Goal: Task Accomplishment & Management: Use online tool/utility

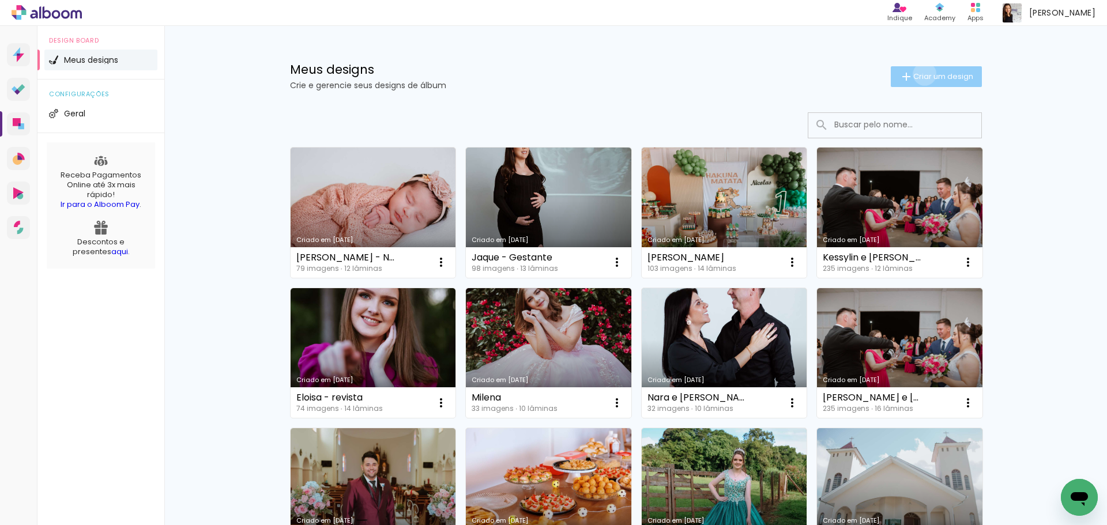
click at [918, 74] on span "Criar um design" at bounding box center [943, 76] width 60 height 7
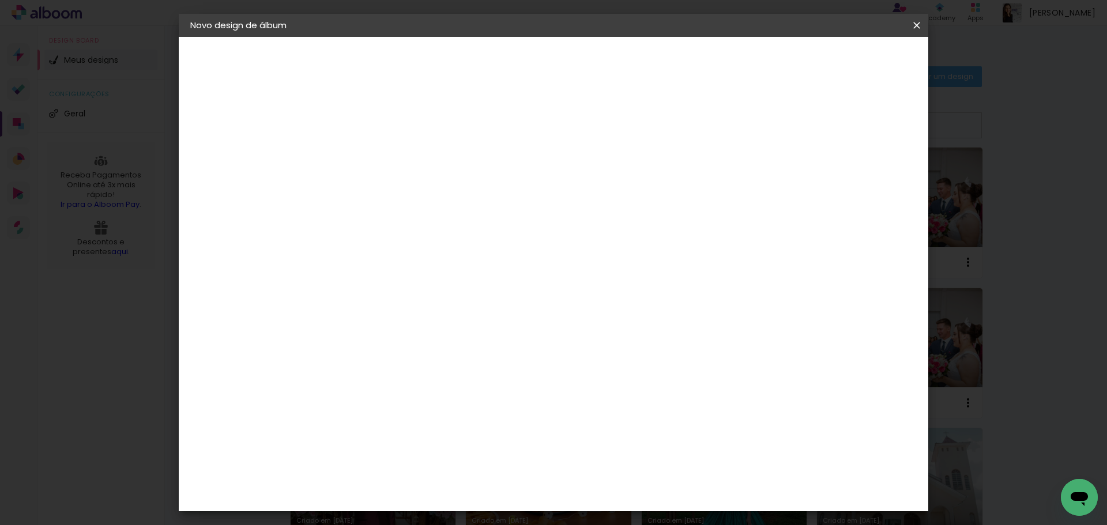
click at [379, 155] on input at bounding box center [379, 155] width 0 height 18
type input "[PERSON_NAME] e [PERSON_NAME]"
type paper-input "[PERSON_NAME] e [PERSON_NAME]"
click at [0, 0] on slot "Avançar" at bounding box center [0, 0] width 0 height 0
click at [595, 182] on paper-item "Tamanho Livre" at bounding box center [539, 175] width 111 height 25
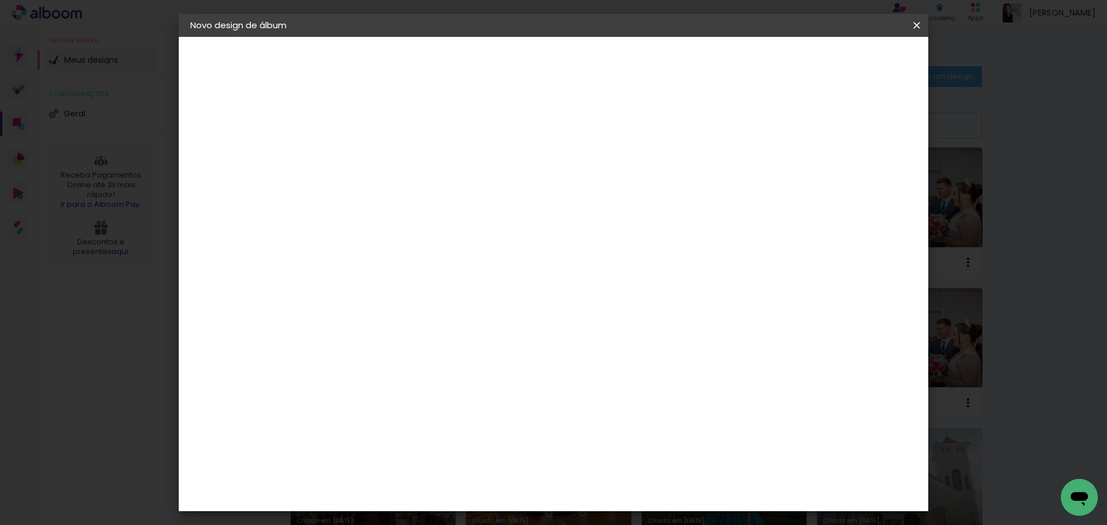
click at [0, 0] on slot "Avançar" at bounding box center [0, 0] width 0 height 0
click at [806, 76] on header "Tamanho livre Defina a largura, altura e sangria das lâminas. Voltar Iniciar de…" at bounding box center [601, 66] width 545 height 59
click at [0, 0] on slot "Voltar" at bounding box center [0, 0] width 0 height 0
click at [404, 185] on input "Brasil" at bounding box center [403, 184] width 107 height 14
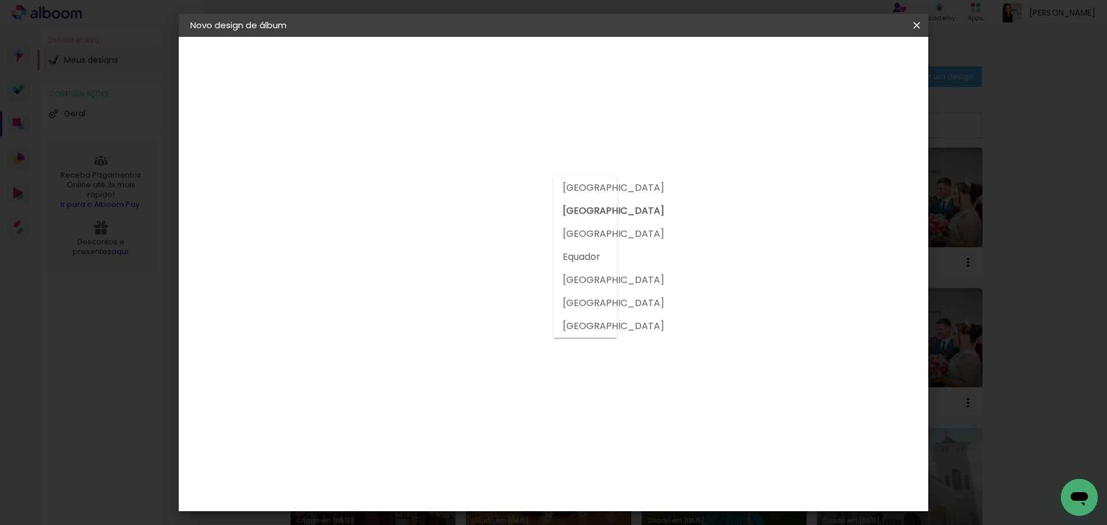
click at [400, 220] on input at bounding box center [408, 219] width 116 height 14
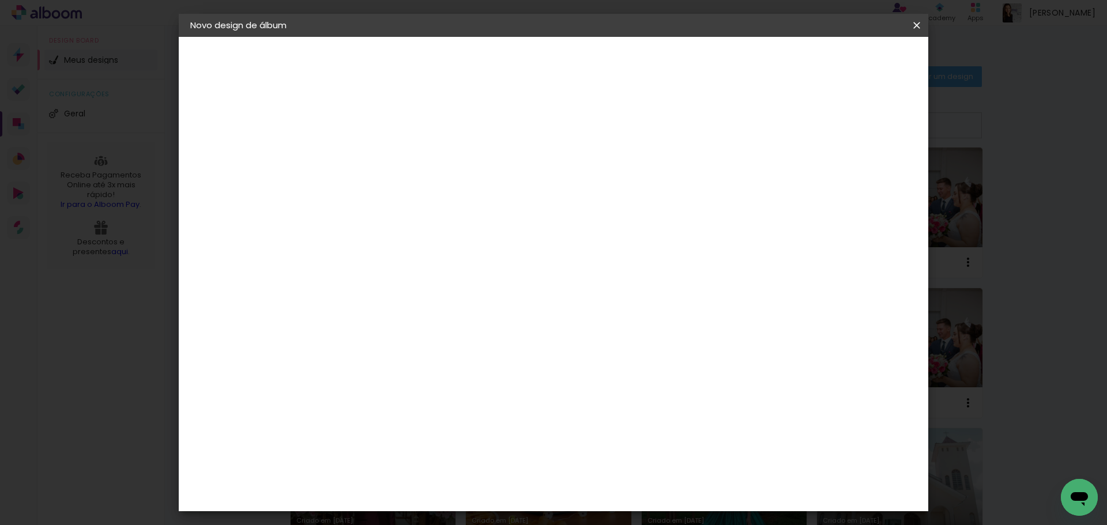
drag, startPoint x: 394, startPoint y: 246, endPoint x: 402, endPoint y: 240, distance: 10.4
click at [400, 244] on div "3" at bounding box center [408, 240] width 125 height 15
click at [412, 225] on paper-input-container at bounding box center [408, 220] width 125 height 26
type input "silco"
type paper-input "silco"
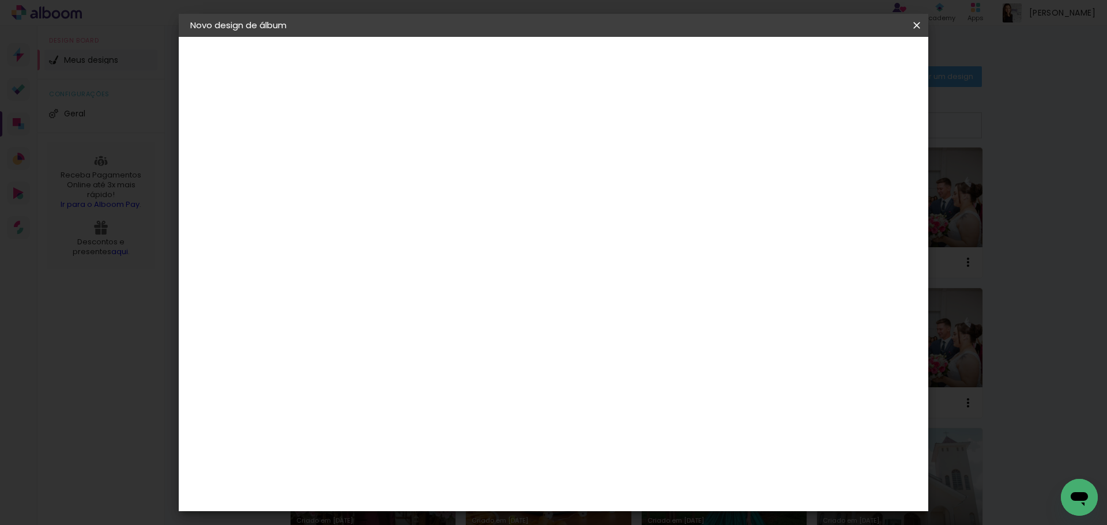
click at [564, 183] on paper-item "Tamanho Livre" at bounding box center [512, 175] width 103 height 25
click at [0, 0] on slot "Avançar" at bounding box center [0, 0] width 0 height 0
drag, startPoint x: 619, startPoint y: 484, endPoint x: 634, endPoint y: 482, distance: 14.5
click at [634, 482] on div "60" at bounding box center [625, 480] width 44 height 17
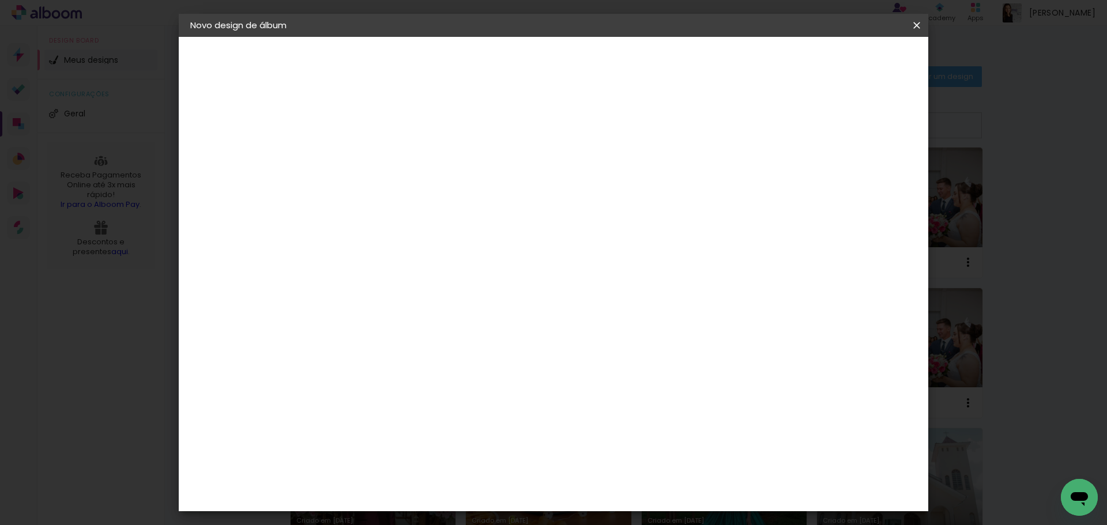
type input "20"
type paper-input "20"
click at [461, 382] on input "30" at bounding box center [457, 382] width 30 height 17
drag, startPoint x: 475, startPoint y: 381, endPoint x: 453, endPoint y: 378, distance: 21.5
click at [453, 378] on div "30" at bounding box center [464, 382] width 44 height 17
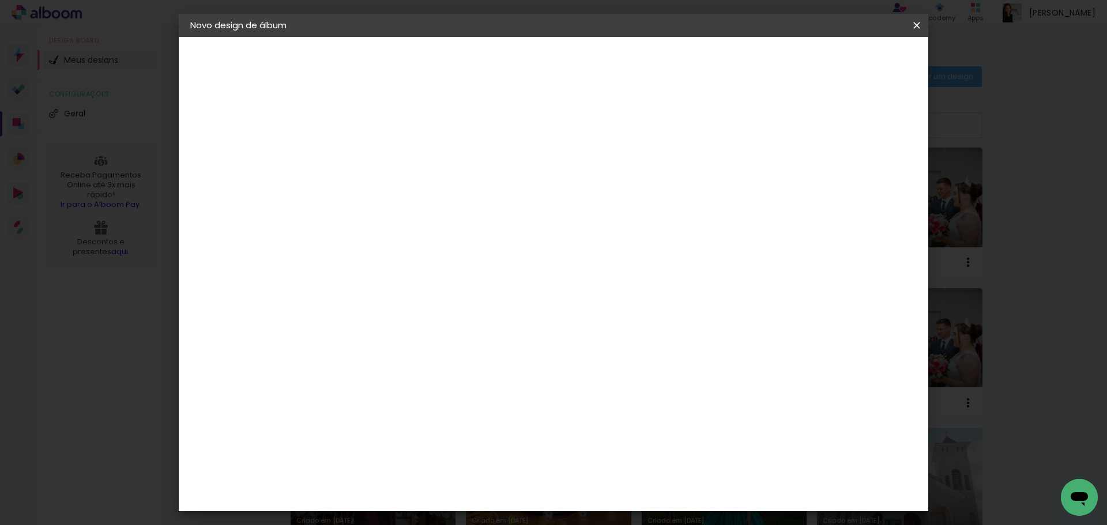
type paper-input "30"
click at [484, 400] on div "cm" at bounding box center [464, 383] width 57 height 336
drag, startPoint x: 468, startPoint y: 380, endPoint x: 451, endPoint y: 381, distance: 17.3
click at [450, 381] on div "30" at bounding box center [464, 382] width 44 height 17
click at [580, 415] on quentale-layouter at bounding box center [487, 295] width 224 height 336
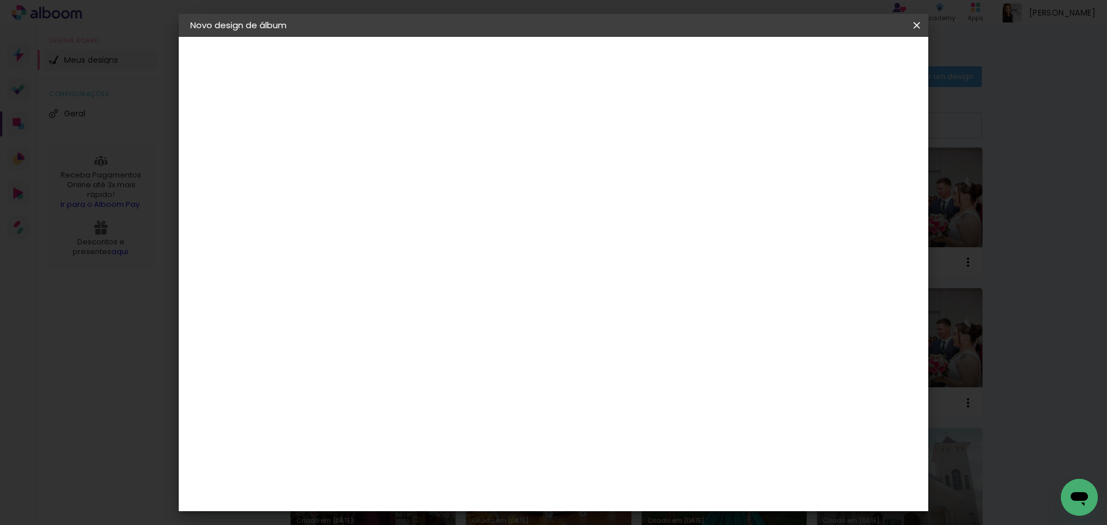
drag, startPoint x: 600, startPoint y: 460, endPoint x: 609, endPoint y: 479, distance: 21.1
click at [606, 150] on div "10 cm cm cm mm A maioria das encadernadoras sugere 5mm de sangria." at bounding box center [487, 104] width 316 height 92
drag, startPoint x: 609, startPoint y: 479, endPoint x: 554, endPoint y: 232, distance: 252.4
click at [597, 150] on div "10 cm cm cm mm A maioria das encadernadoras sugere 5mm de sangria." at bounding box center [487, 104] width 316 height 92
drag, startPoint x: 544, startPoint y: 174, endPoint x: 499, endPoint y: 321, distance: 153.9
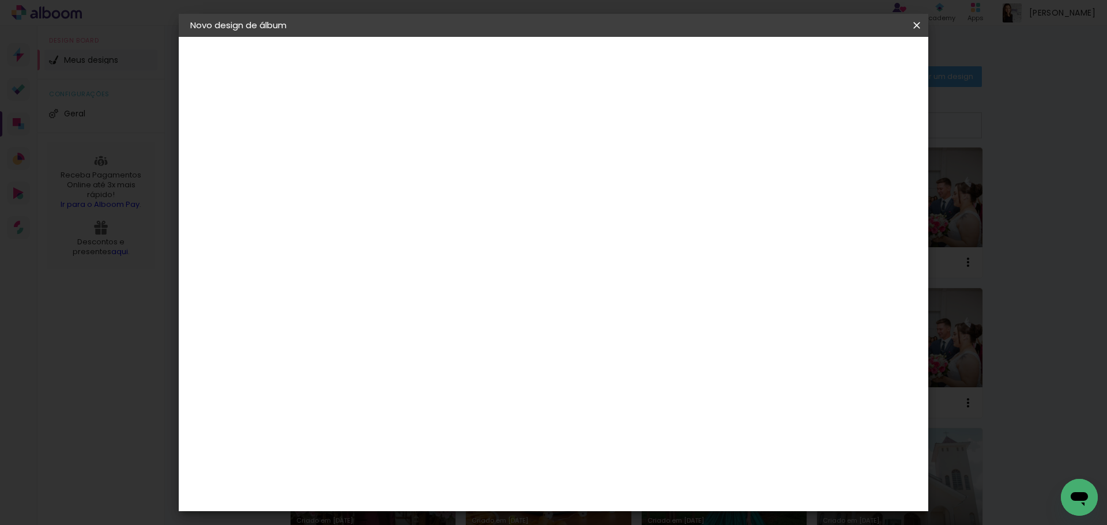
click at [543, 193] on div "10 cm" at bounding box center [569, 180] width 112 height 29
click at [465, 384] on input "30" at bounding box center [457, 382] width 30 height 17
drag, startPoint x: 620, startPoint y: 495, endPoint x: 631, endPoint y: 495, distance: 10.4
click at [631, 495] on input "20" at bounding box center [618, 490] width 30 height 17
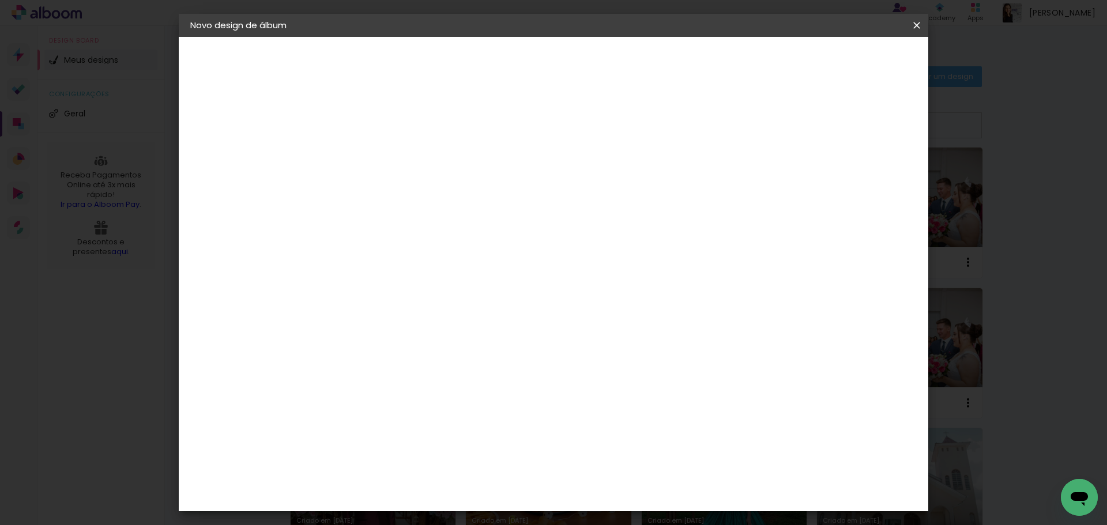
scroll to position [363, 0]
type input "30,5"
type paper-input "30,5"
click at [400, 387] on input "30" at bounding box center [398, 382] width 30 height 17
drag, startPoint x: 398, startPoint y: 383, endPoint x: 413, endPoint y: 385, distance: 15.7
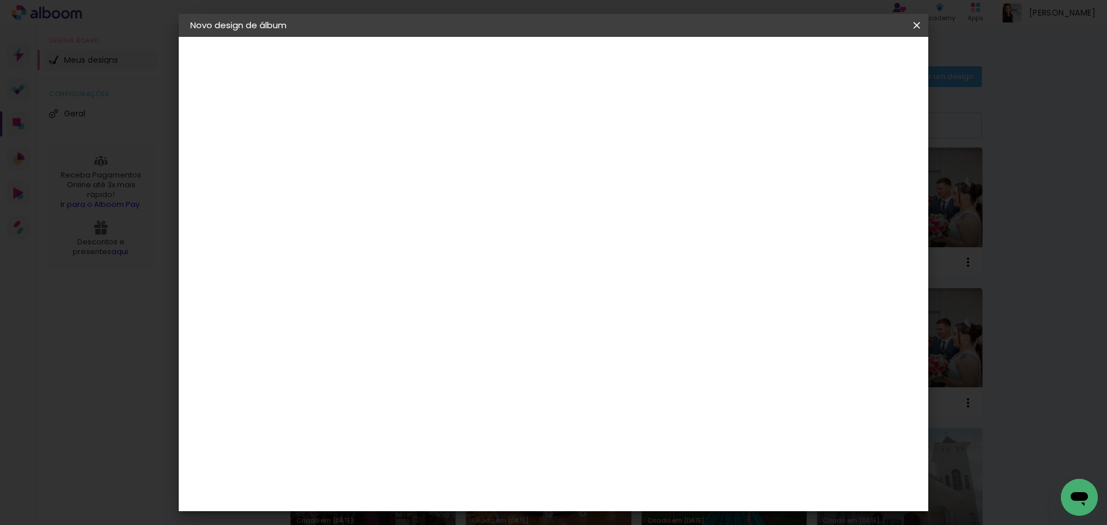
click at [413, 385] on div "30" at bounding box center [405, 382] width 44 height 17
type input "20,5"
type paper-input "20,5"
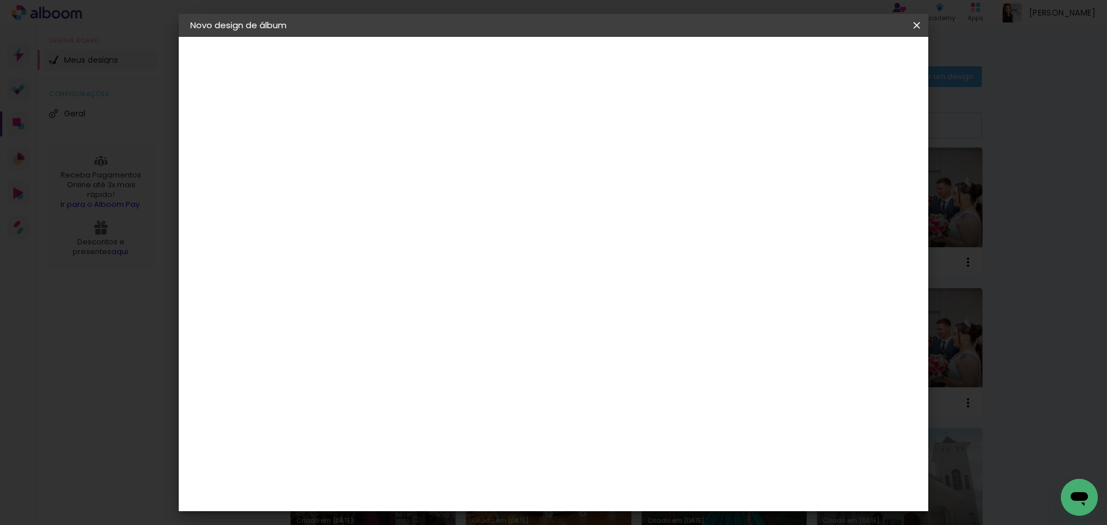
click at [856, 61] on paper-button "Iniciar design" at bounding box center [819, 61] width 76 height 20
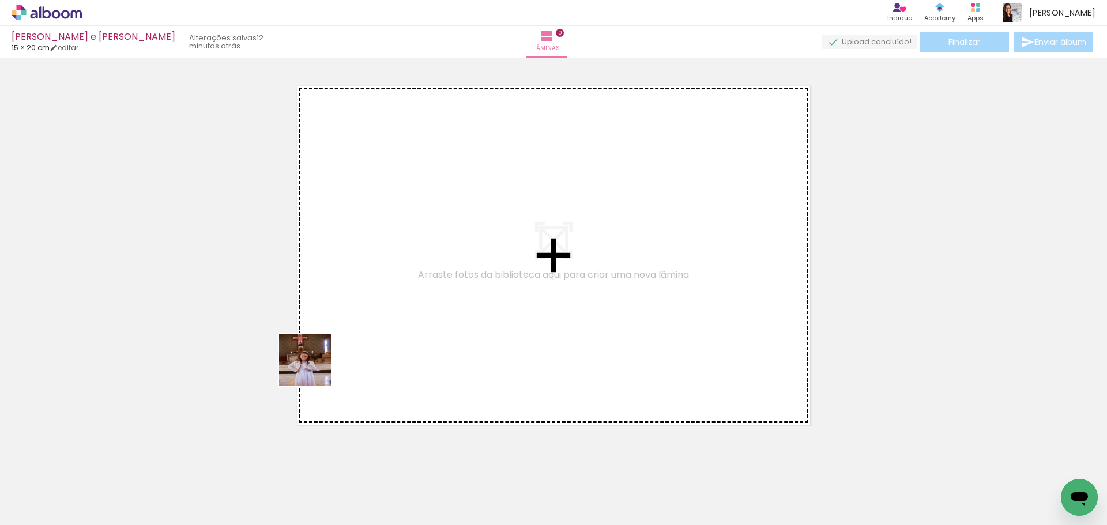
drag, startPoint x: 120, startPoint y: 492, endPoint x: 340, endPoint y: 377, distance: 248.1
click at [366, 336] on quentale-workspace at bounding box center [553, 262] width 1107 height 525
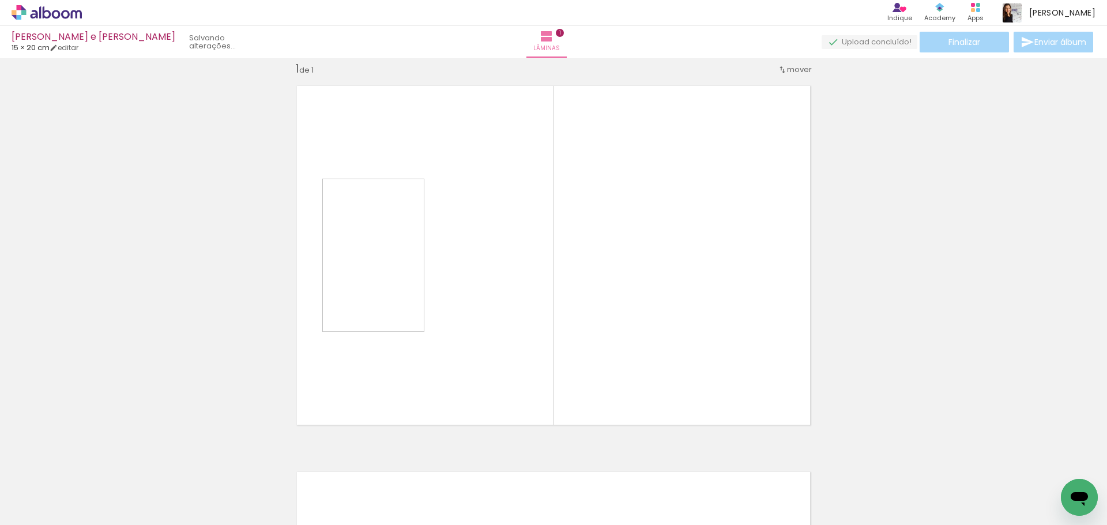
scroll to position [15, 0]
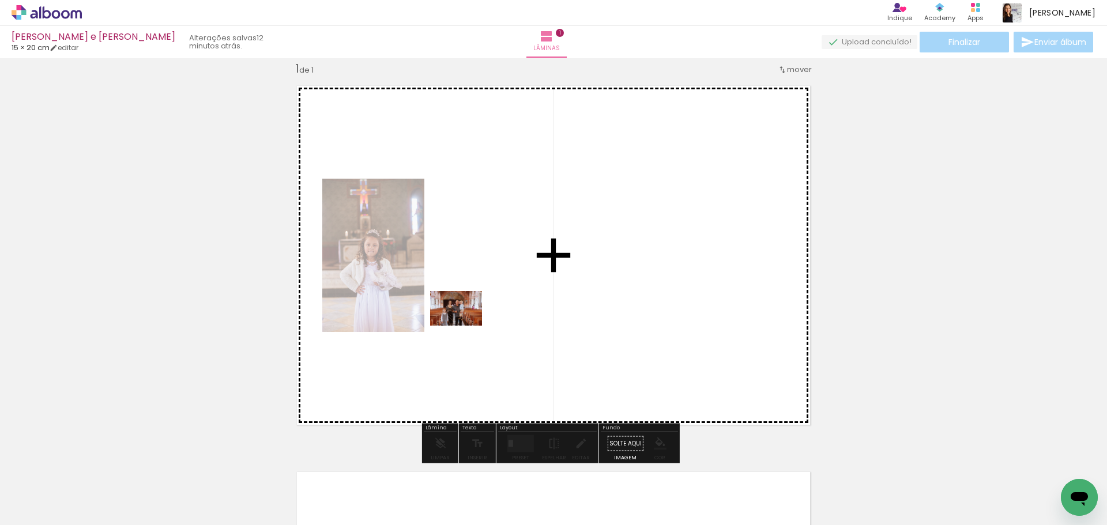
drag, startPoint x: 184, startPoint y: 491, endPoint x: 465, endPoint y: 326, distance: 326.0
click at [465, 326] on quentale-workspace at bounding box center [553, 262] width 1107 height 525
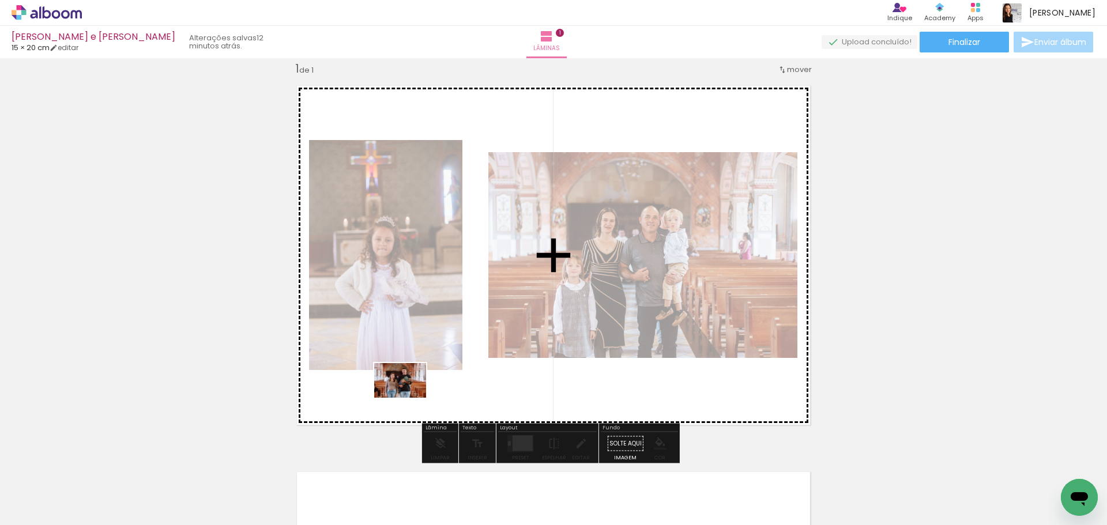
drag, startPoint x: 244, startPoint y: 493, endPoint x: 409, endPoint y: 398, distance: 189.9
click at [409, 398] on quentale-workspace at bounding box center [553, 262] width 1107 height 525
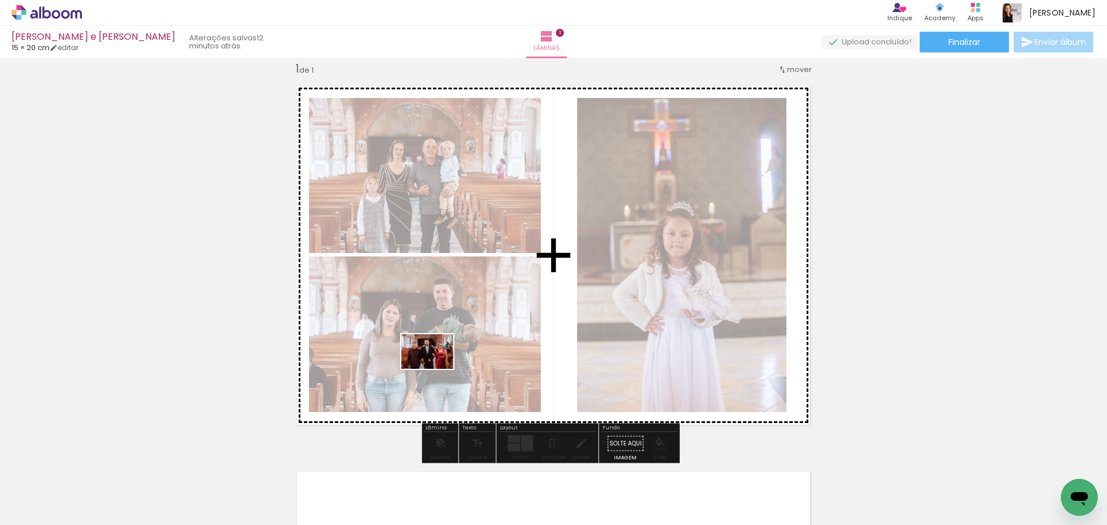
drag, startPoint x: 317, startPoint y: 488, endPoint x: 436, endPoint y: 369, distance: 168.4
click at [436, 369] on quentale-workspace at bounding box center [553, 262] width 1107 height 525
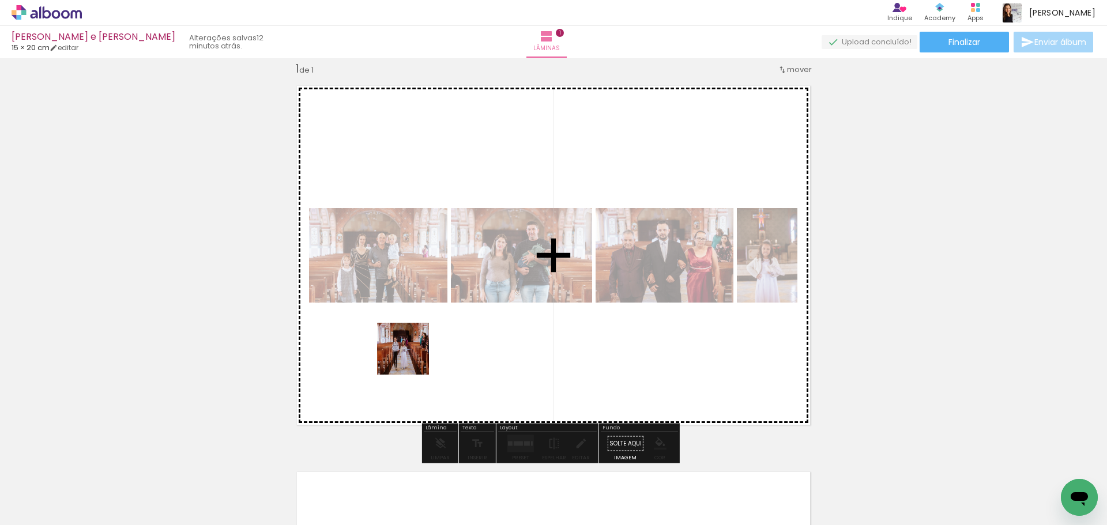
drag, startPoint x: 378, startPoint y: 482, endPoint x: 412, endPoint y: 358, distance: 129.0
click at [412, 358] on quentale-workspace at bounding box center [553, 262] width 1107 height 525
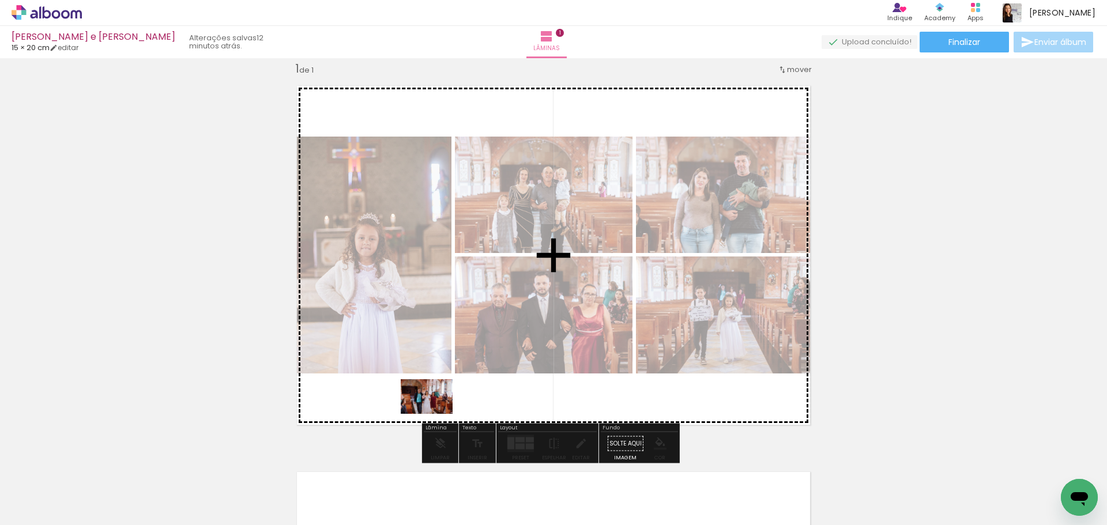
drag, startPoint x: 450, startPoint y: 490, endPoint x: 435, endPoint y: 414, distance: 77.6
click at [435, 414] on quentale-workspace at bounding box center [553, 262] width 1107 height 525
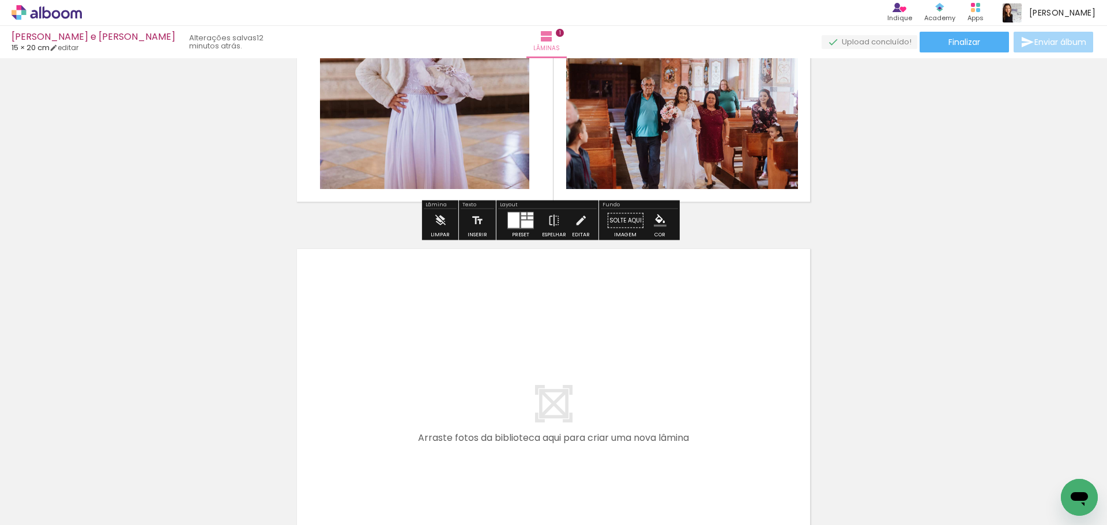
scroll to position [246, 0]
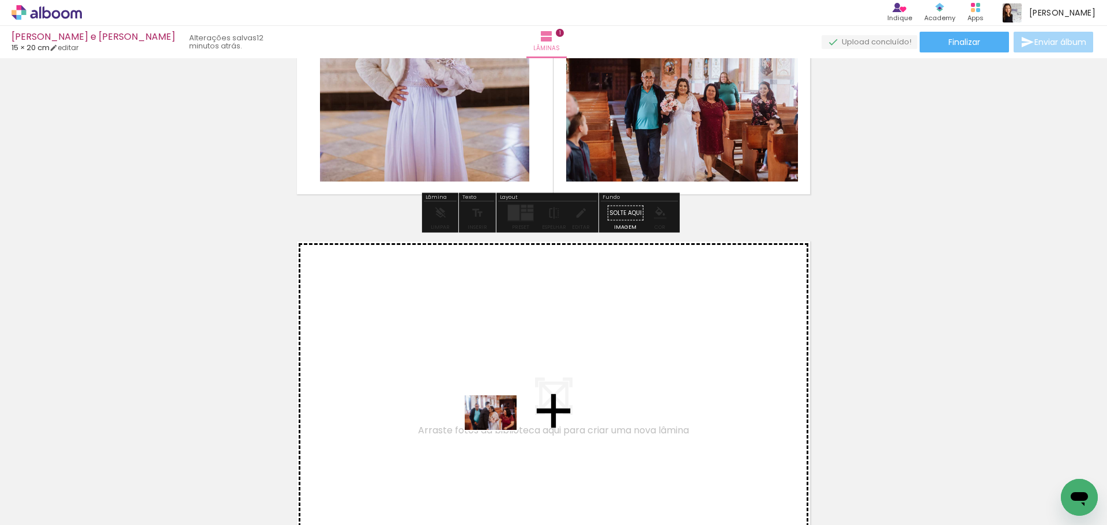
drag, startPoint x: 518, startPoint y: 484, endPoint x: 499, endPoint y: 430, distance: 56.7
click at [499, 430] on quentale-workspace at bounding box center [553, 262] width 1107 height 525
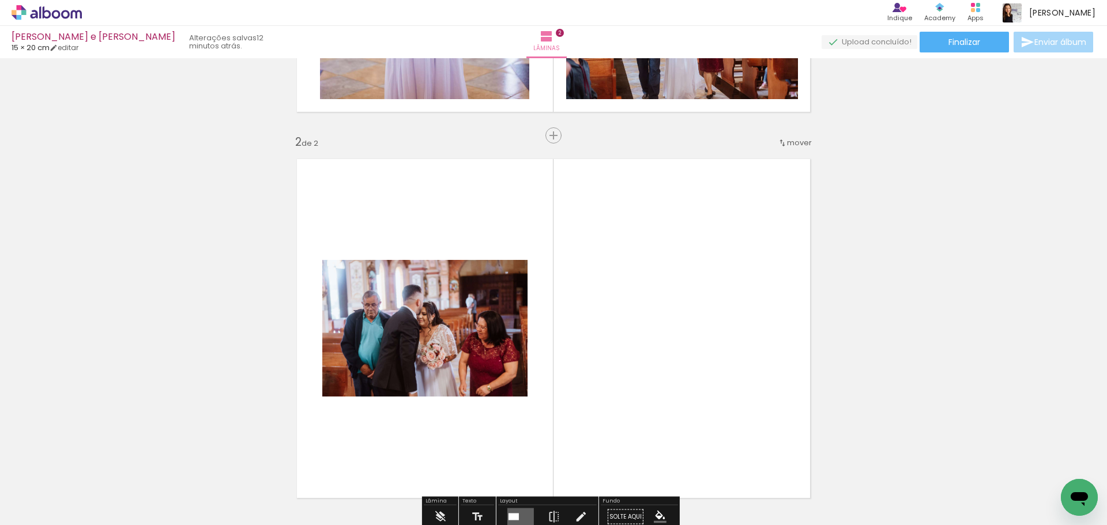
scroll to position [401, 0]
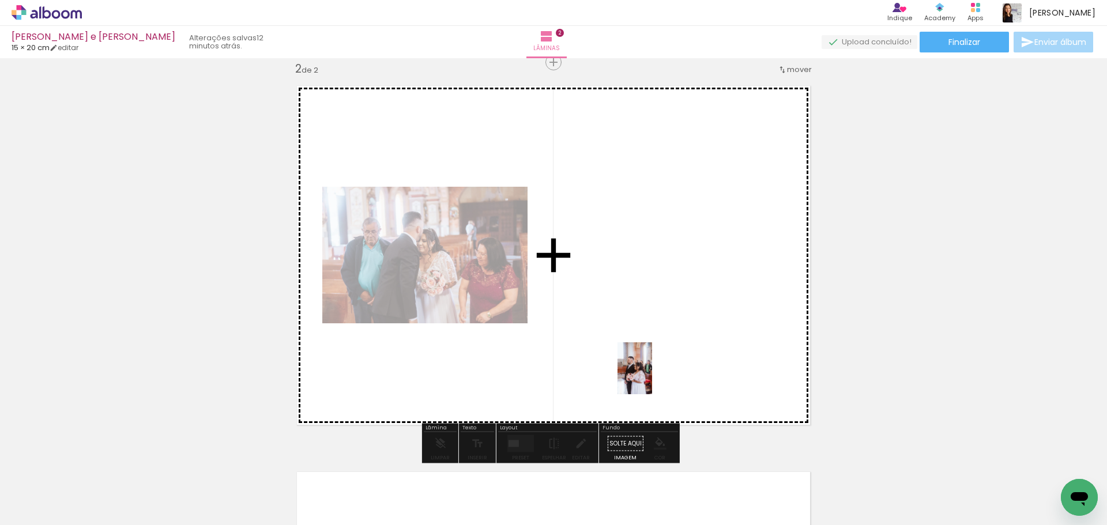
drag, startPoint x: 577, startPoint y: 507, endPoint x: 652, endPoint y: 377, distance: 150.1
click at [652, 377] on quentale-workspace at bounding box center [553, 262] width 1107 height 525
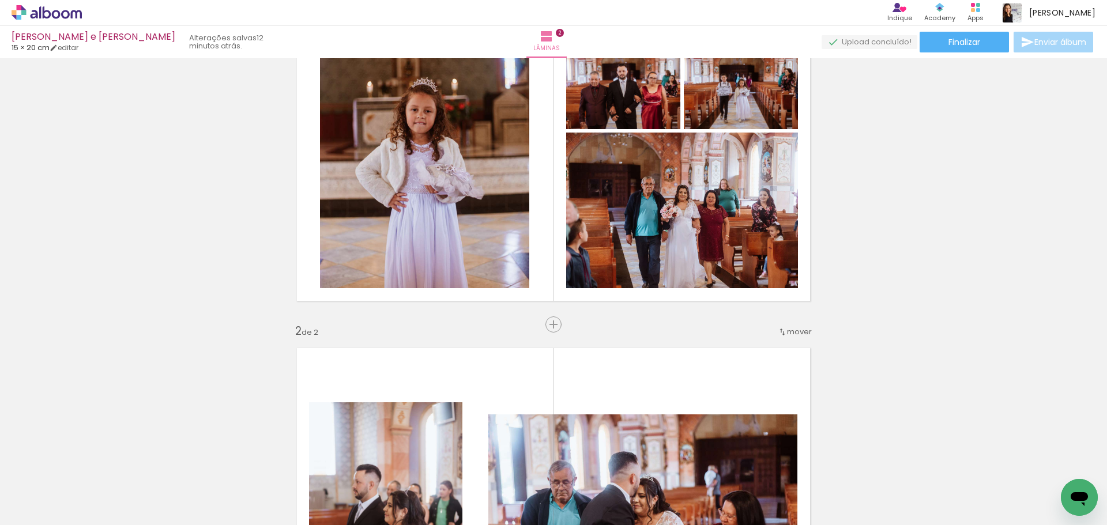
scroll to position [113, 0]
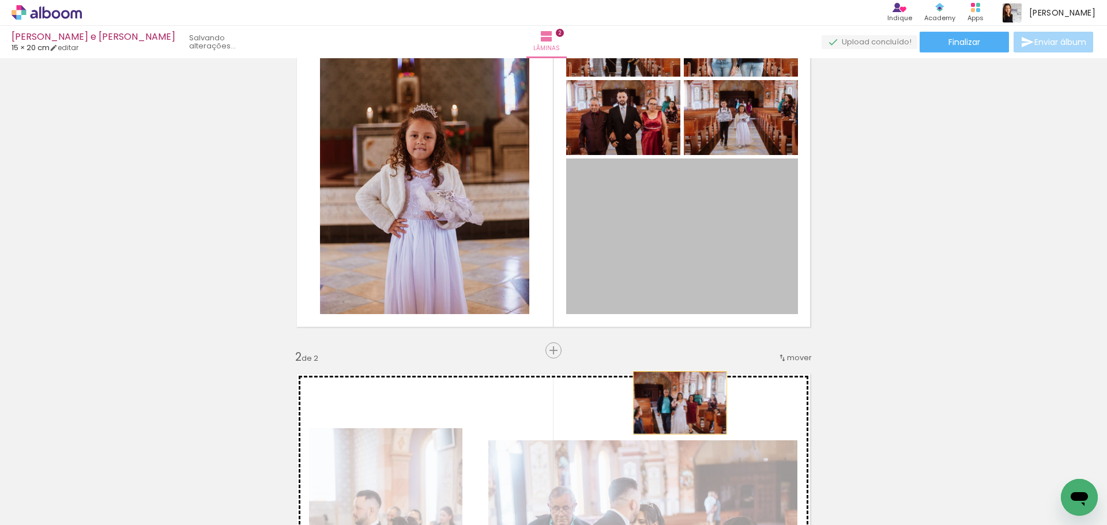
drag, startPoint x: 686, startPoint y: 271, endPoint x: 676, endPoint y: 403, distance: 132.5
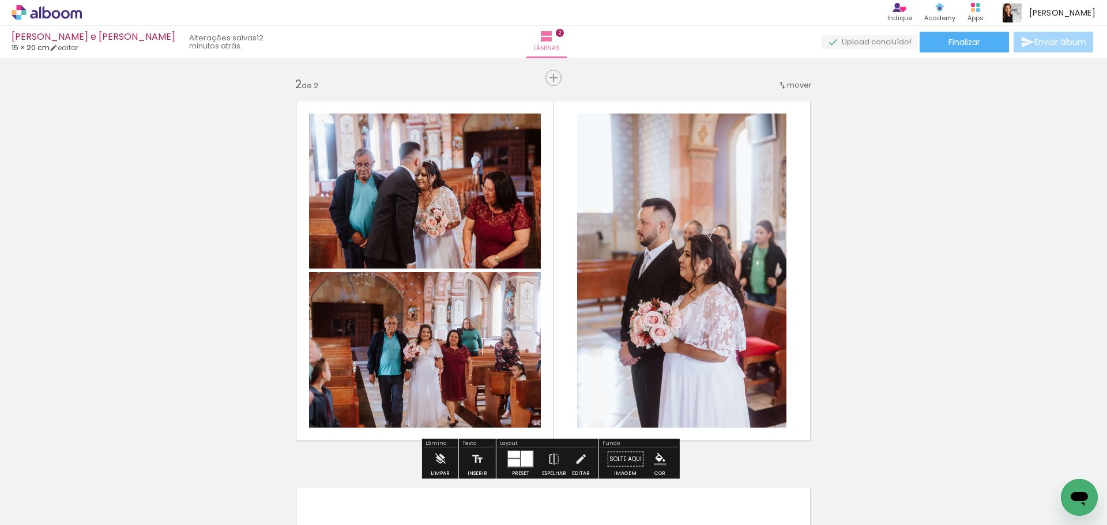
scroll to position [401, 0]
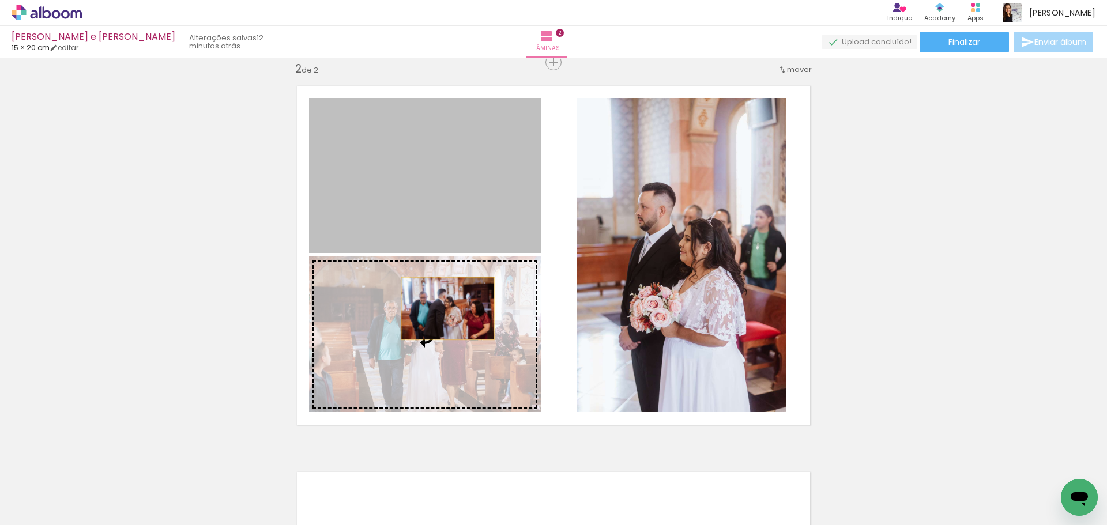
drag, startPoint x: 449, startPoint y: 201, endPoint x: 442, endPoint y: 314, distance: 113.8
click at [0, 0] on slot at bounding box center [0, 0] width 0 height 0
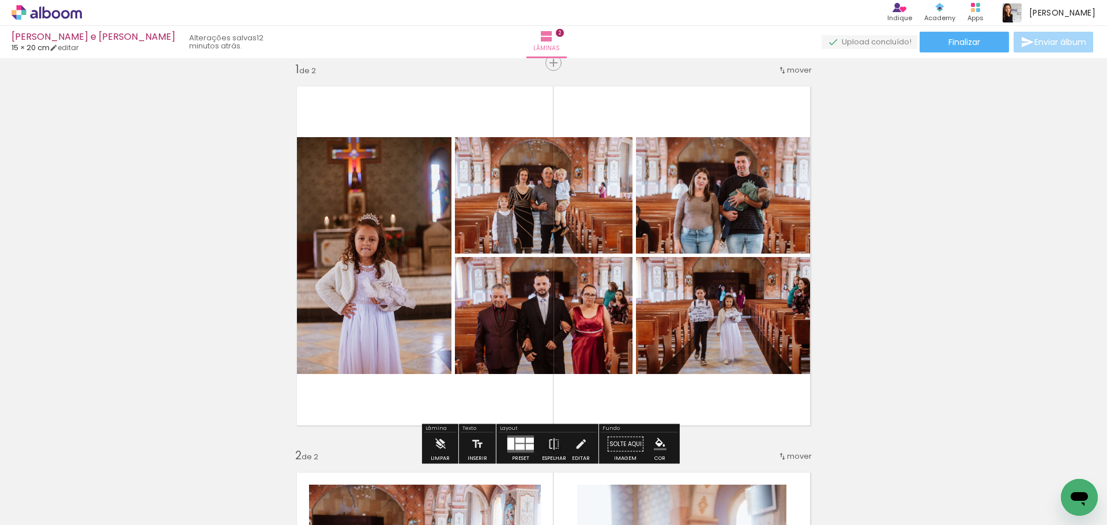
scroll to position [0, 0]
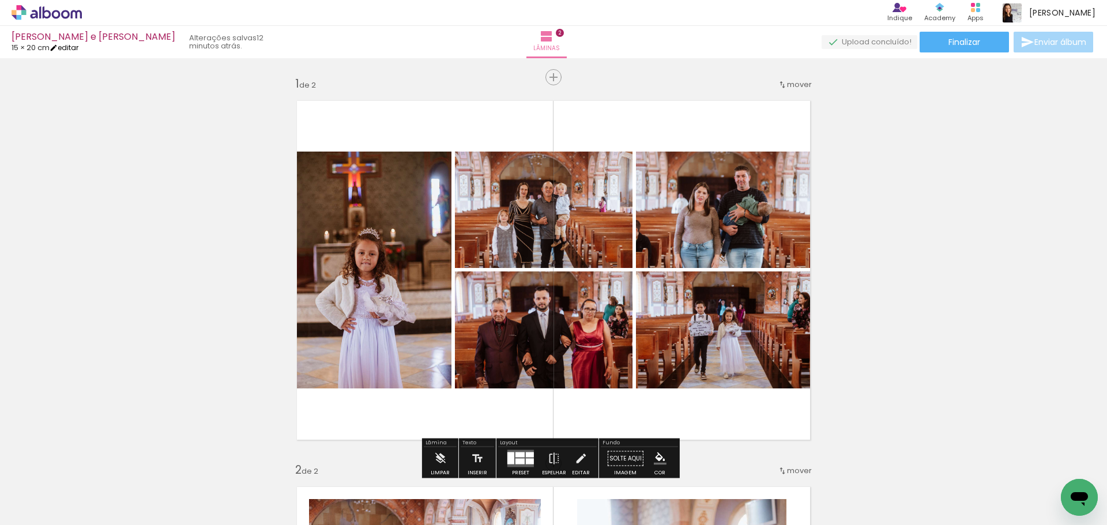
click at [58, 44] on iron-icon at bounding box center [54, 48] width 8 height 8
type input "20,5"
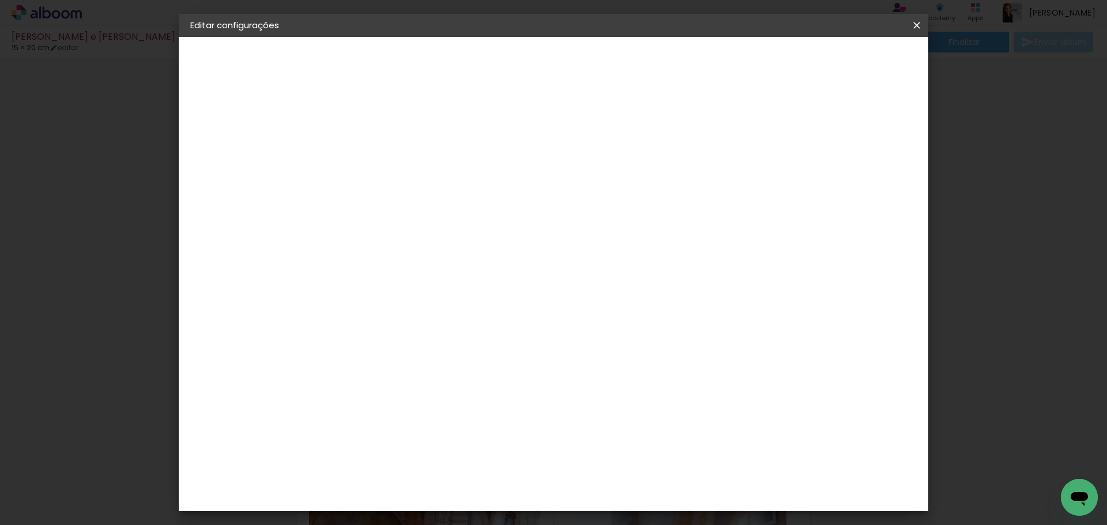
click at [383, 337] on input "20,5" at bounding box center [384, 338] width 30 height 17
drag, startPoint x: 607, startPoint y: 503, endPoint x: 634, endPoint y: 453, distance: 56.5
click at [634, 453] on div "30,5" at bounding box center [625, 454] width 44 height 17
type input "20,5"
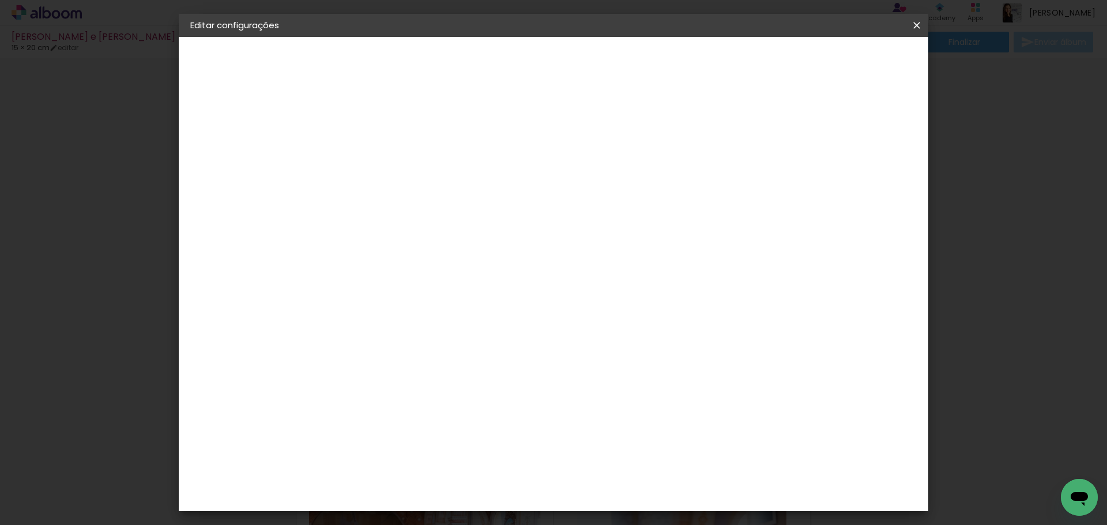
type paper-input "20,5"
click at [435, 333] on input "20,5" at bounding box center [445, 338] width 30 height 17
drag, startPoint x: 435, startPoint y: 333, endPoint x: 459, endPoint y: 341, distance: 25.7
click at [459, 341] on input "20,5" at bounding box center [445, 338] width 30 height 17
type input "30,5"
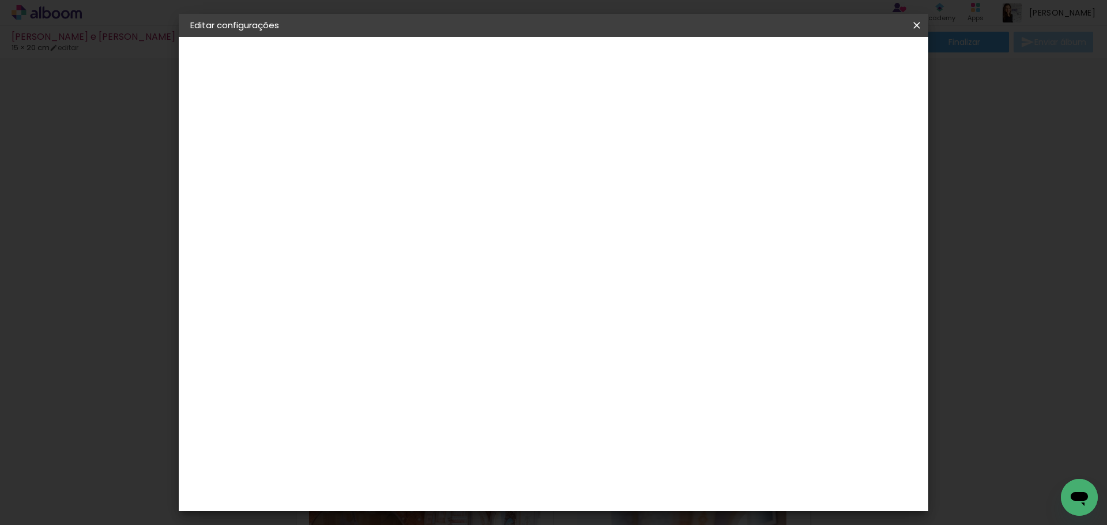
type paper-input "30,5"
drag, startPoint x: 607, startPoint y: 503, endPoint x: 634, endPoint y: 484, distance: 32.8
click at [634, 484] on paper-input-container "20,5 cm" at bounding box center [625, 473] width 52 height 29
type input "41"
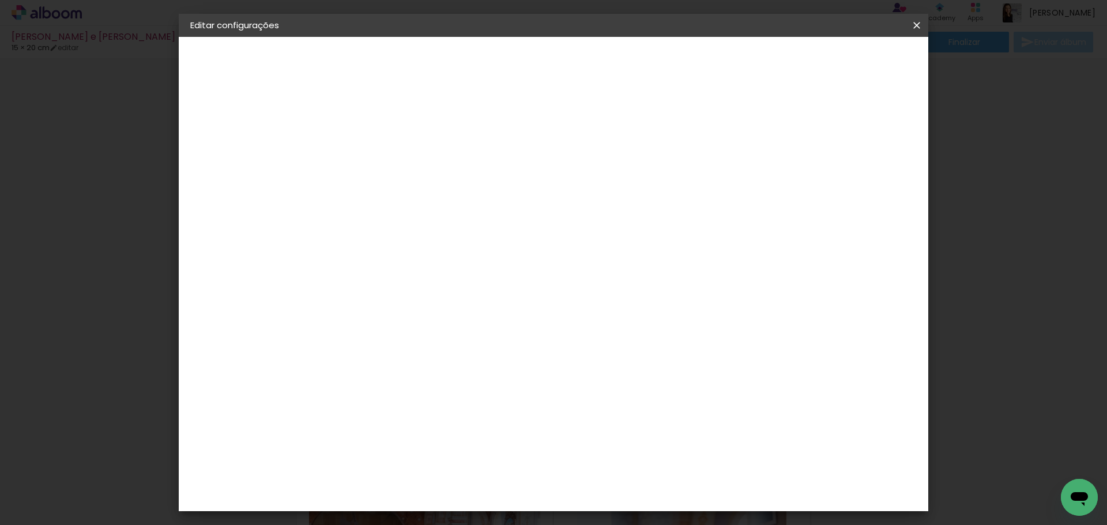
type paper-input "41"
click at [737, 67] on paper-button "Salvar configurações" at bounding box center [683, 61] width 108 height 20
click at [726, 62] on span "Salvar configurações" at bounding box center [683, 61] width 85 height 8
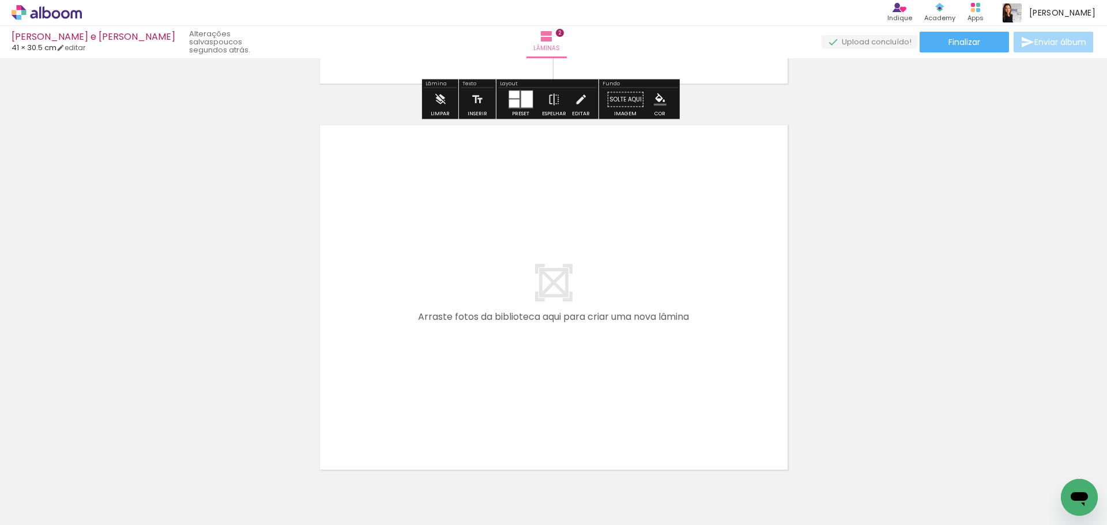
scroll to position [750, 0]
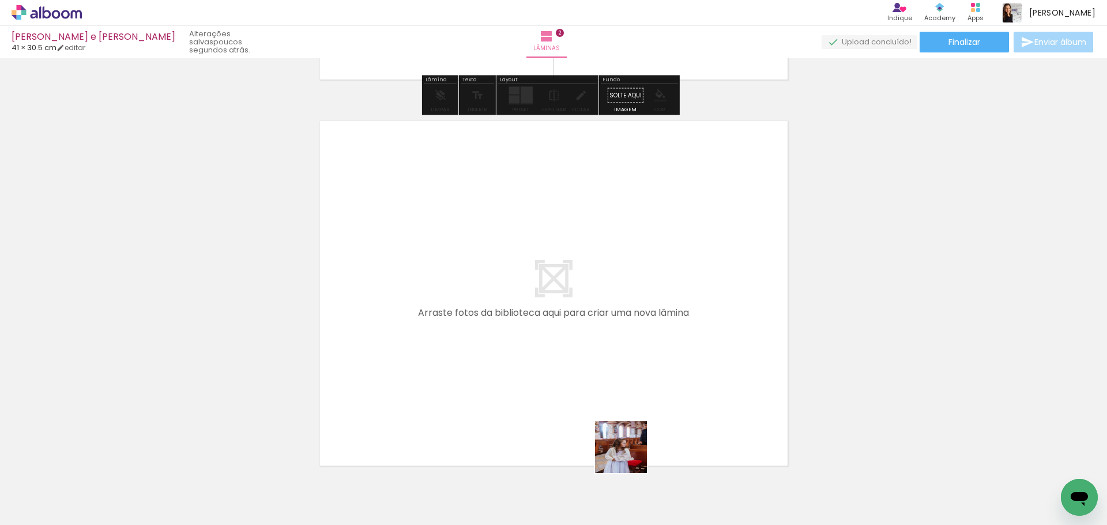
drag, startPoint x: 644, startPoint y: 486, endPoint x: 595, endPoint y: 407, distance: 93.0
click at [595, 407] on quentale-workspace at bounding box center [553, 262] width 1107 height 525
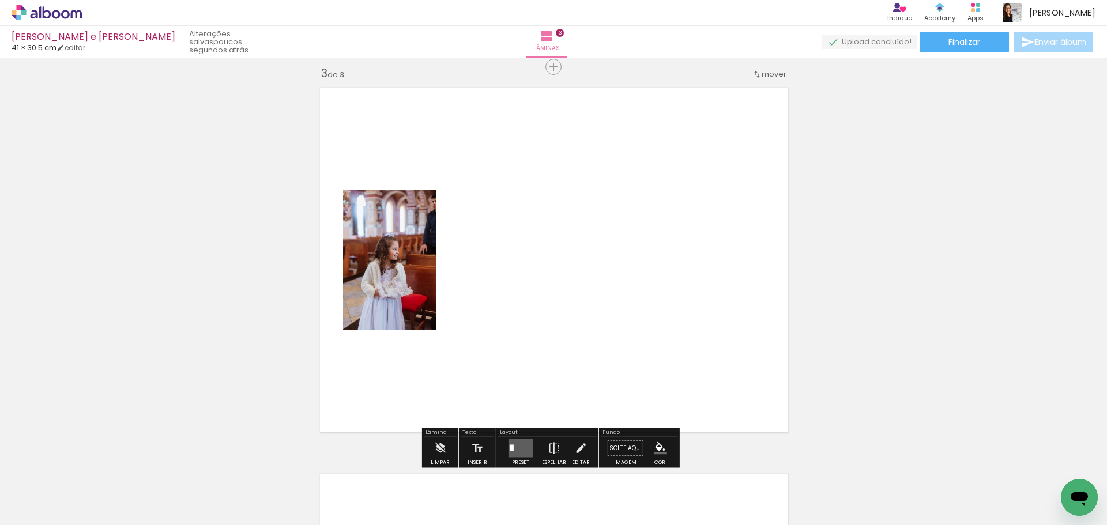
scroll to position [788, 0]
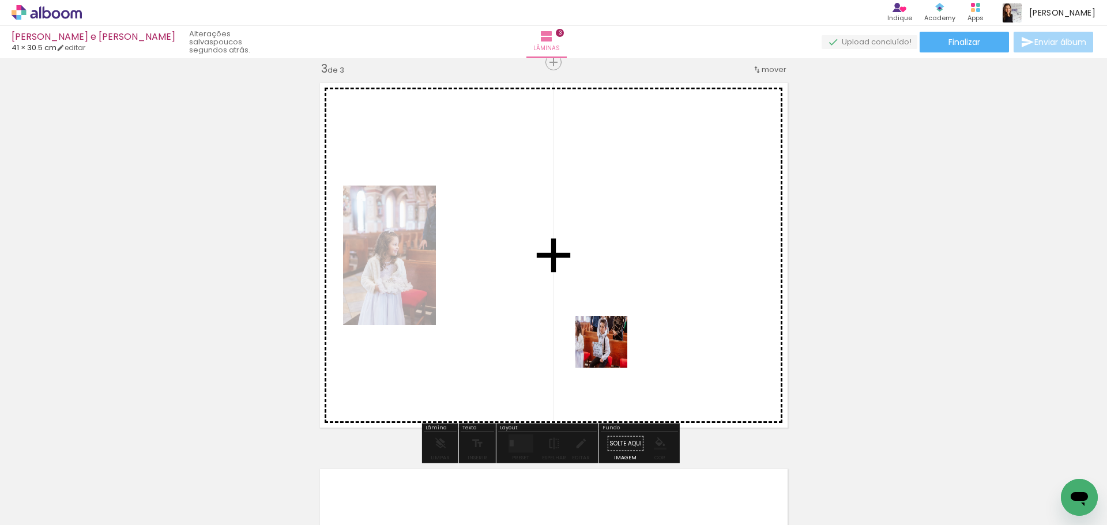
drag, startPoint x: 706, startPoint y: 490, endPoint x: 622, endPoint y: 367, distance: 149.1
click at [606, 349] on quentale-workspace at bounding box center [553, 262] width 1107 height 525
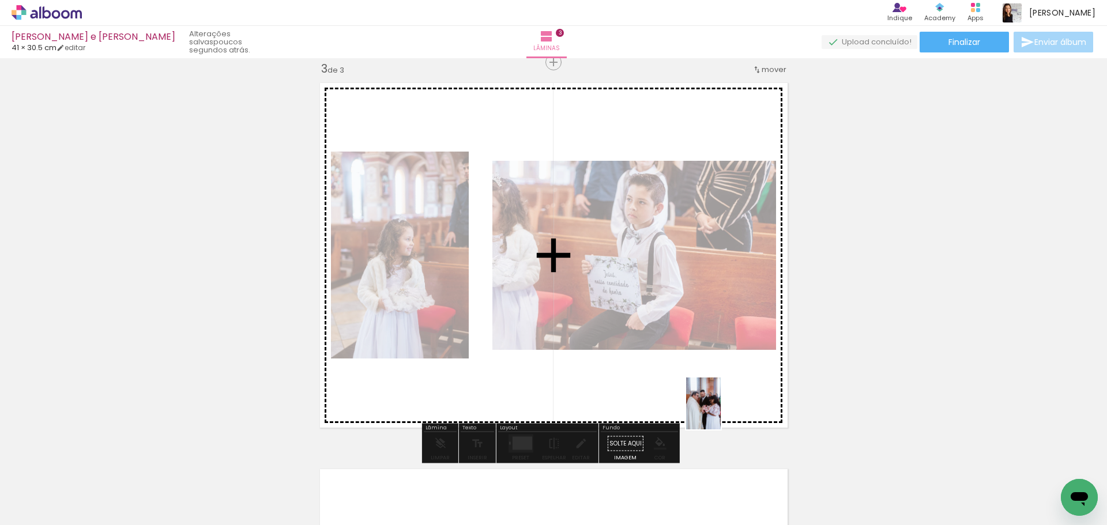
drag, startPoint x: 770, startPoint y: 486, endPoint x: 720, endPoint y: 412, distance: 89.6
click at [720, 412] on quentale-workspace at bounding box center [553, 262] width 1107 height 525
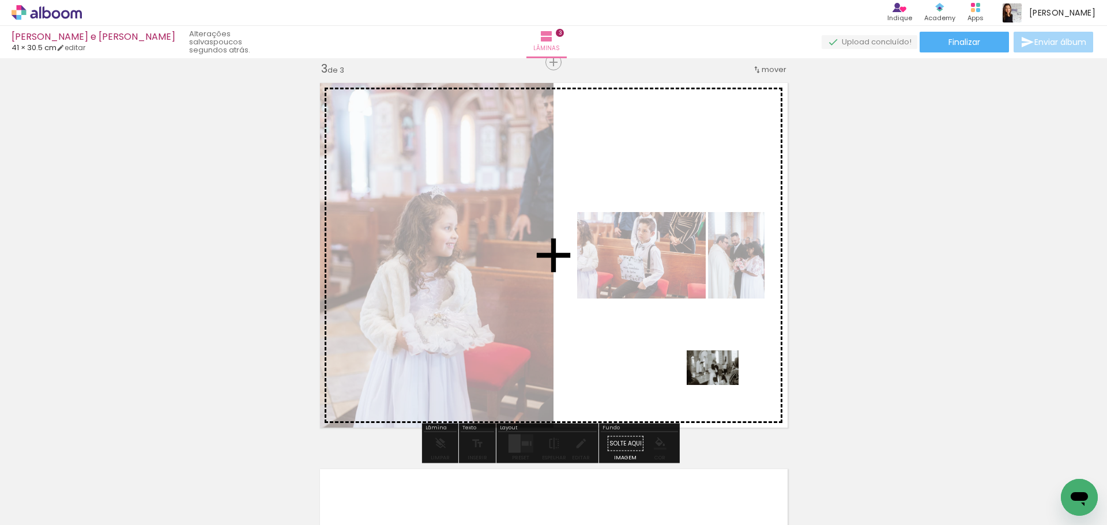
drag, startPoint x: 842, startPoint y: 503, endPoint x: 721, endPoint y: 385, distance: 169.2
click at [721, 385] on quentale-workspace at bounding box center [553, 262] width 1107 height 525
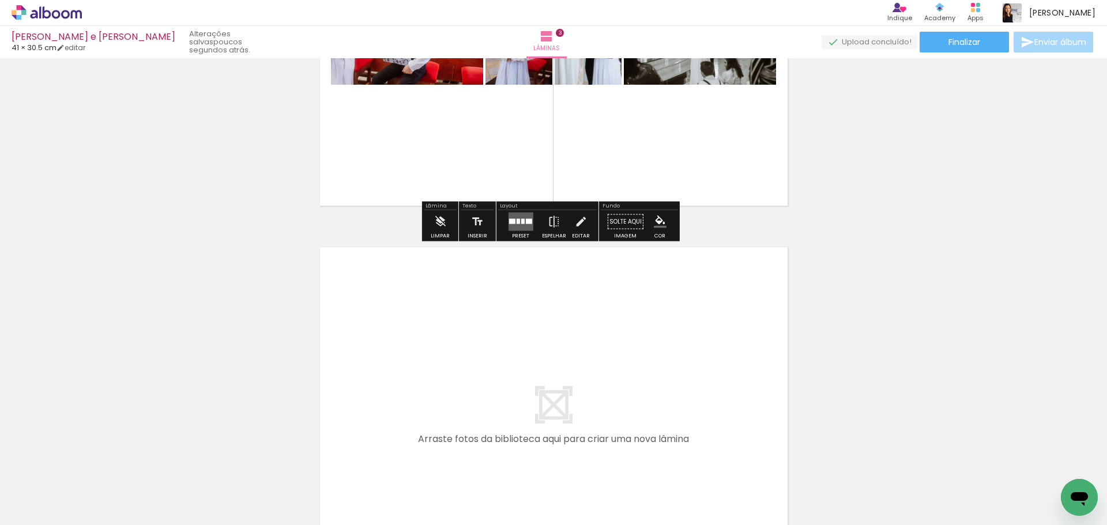
scroll to position [1076, 0]
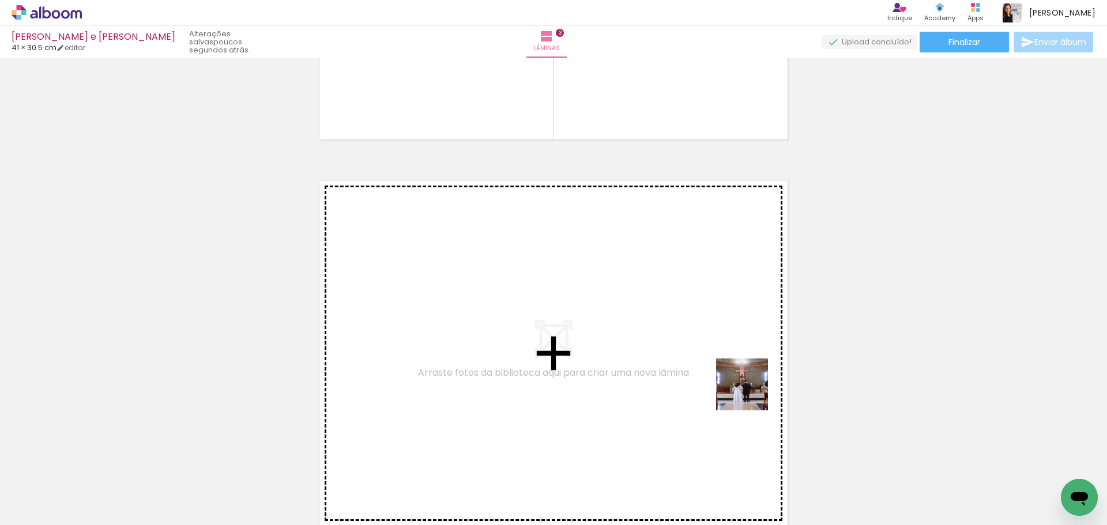
drag, startPoint x: 907, startPoint y: 488, endPoint x: 639, endPoint y: 353, distance: 300.2
click at [639, 353] on quentale-workspace at bounding box center [553, 262] width 1107 height 525
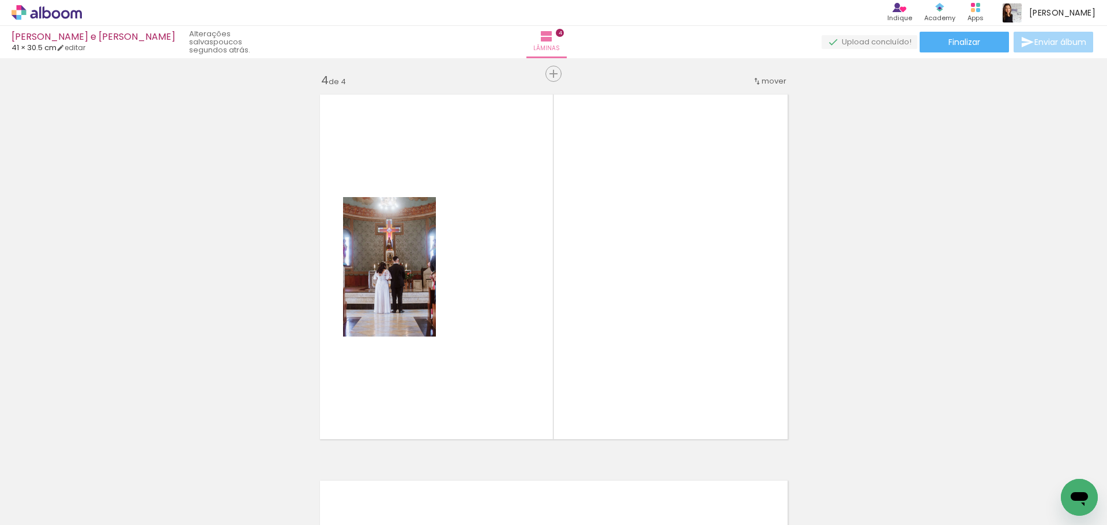
scroll to position [1174, 0]
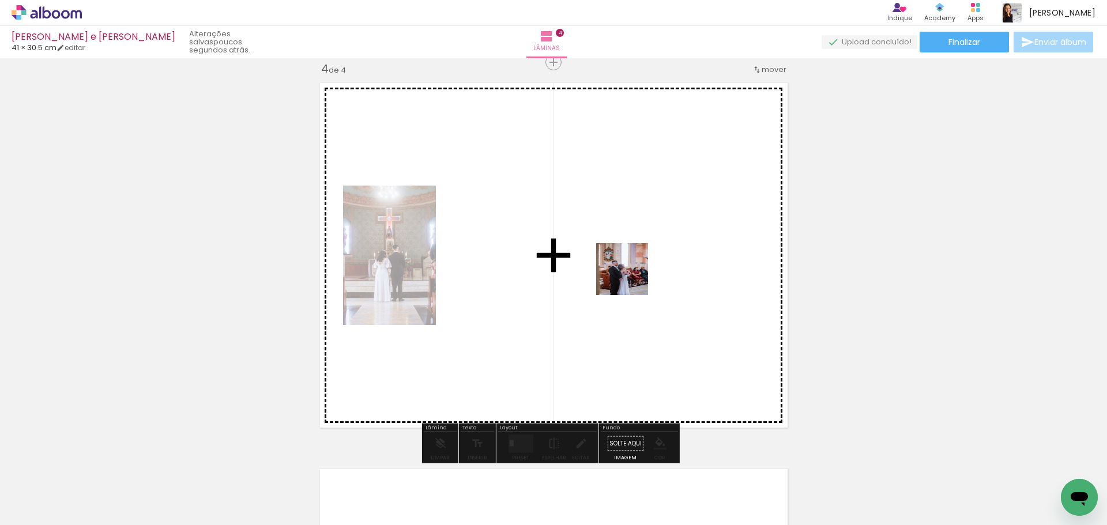
drag, startPoint x: 955, startPoint y: 485, endPoint x: 691, endPoint y: 322, distance: 310.4
click at [619, 269] on quentale-workspace at bounding box center [553, 262] width 1107 height 525
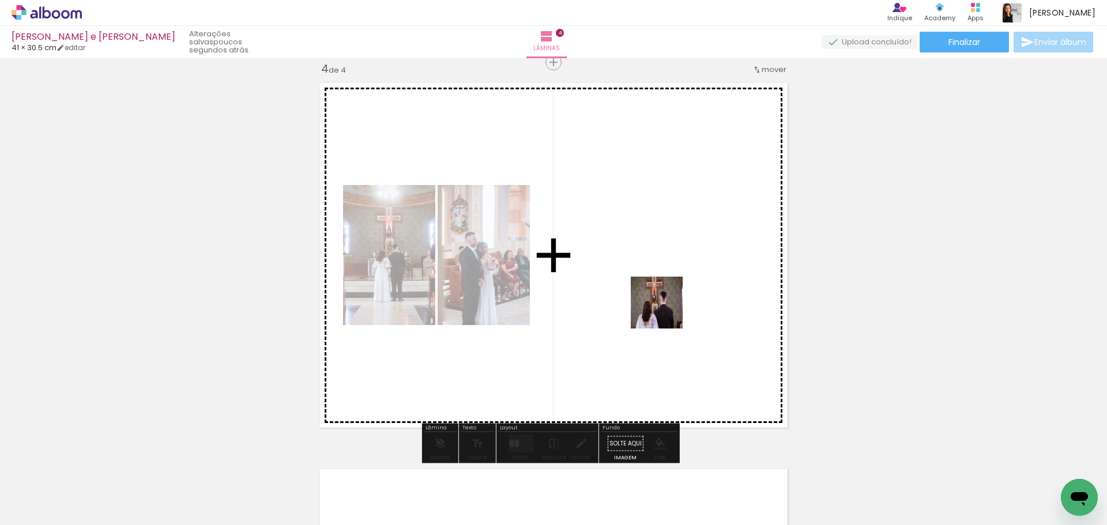
drag, startPoint x: 1020, startPoint y: 486, endPoint x: 662, endPoint y: 317, distance: 395.9
click at [654, 312] on quentale-workspace at bounding box center [553, 262] width 1107 height 525
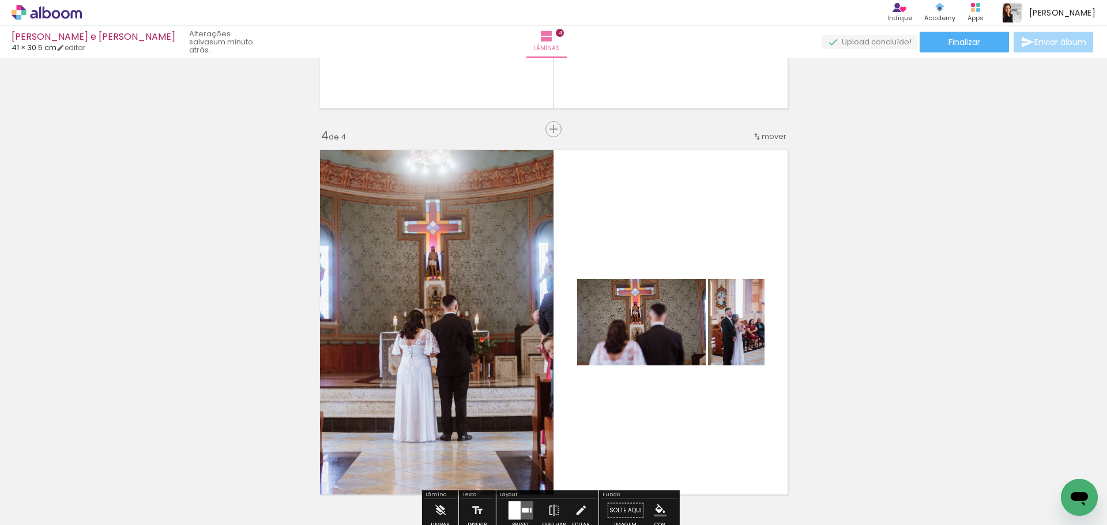
scroll to position [1232, 0]
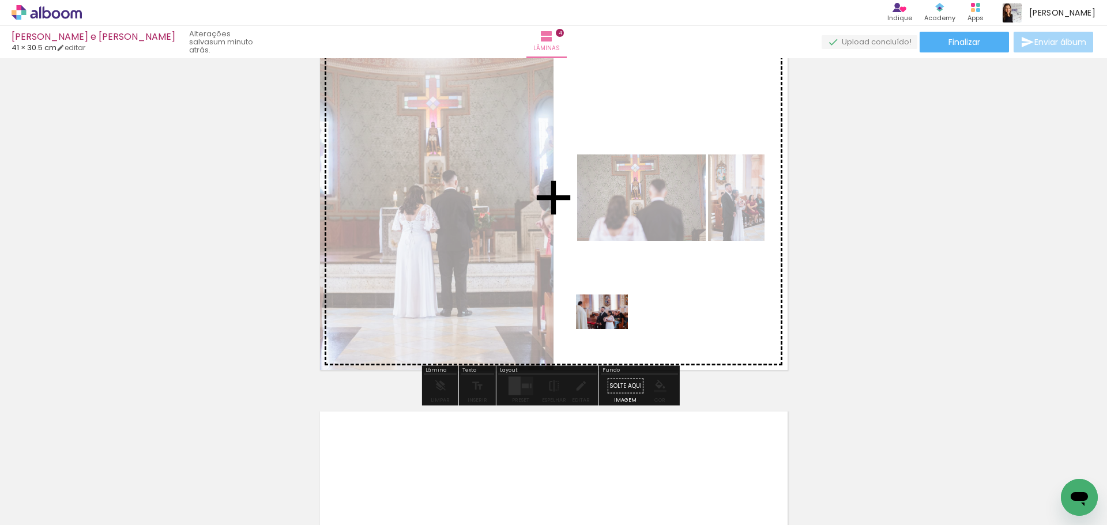
drag, startPoint x: 413, startPoint y: 472, endPoint x: 611, endPoint y: 329, distance: 243.6
click at [611, 329] on quentale-workspace at bounding box center [553, 262] width 1107 height 525
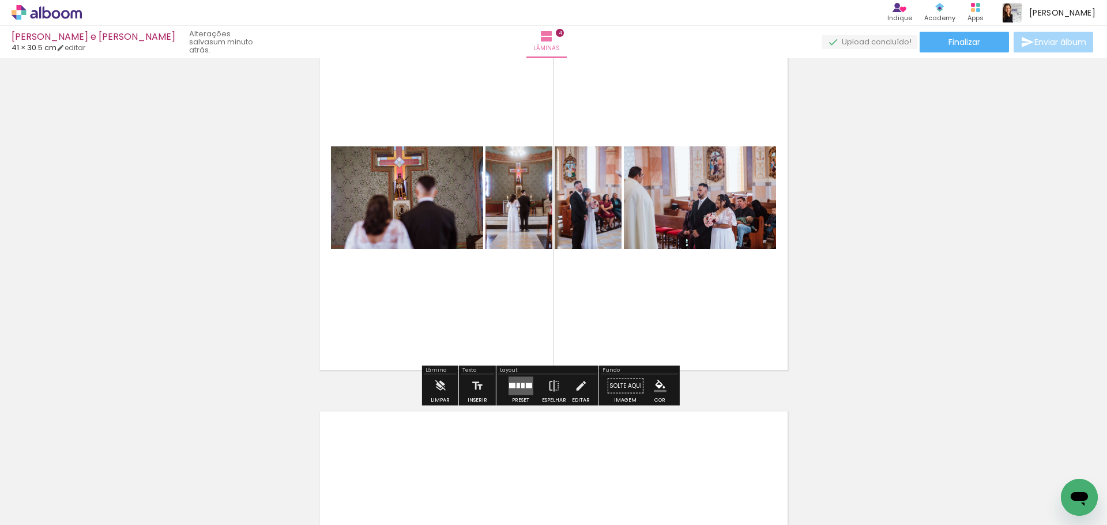
click at [516, 387] on div at bounding box center [517, 385] width 3 height 5
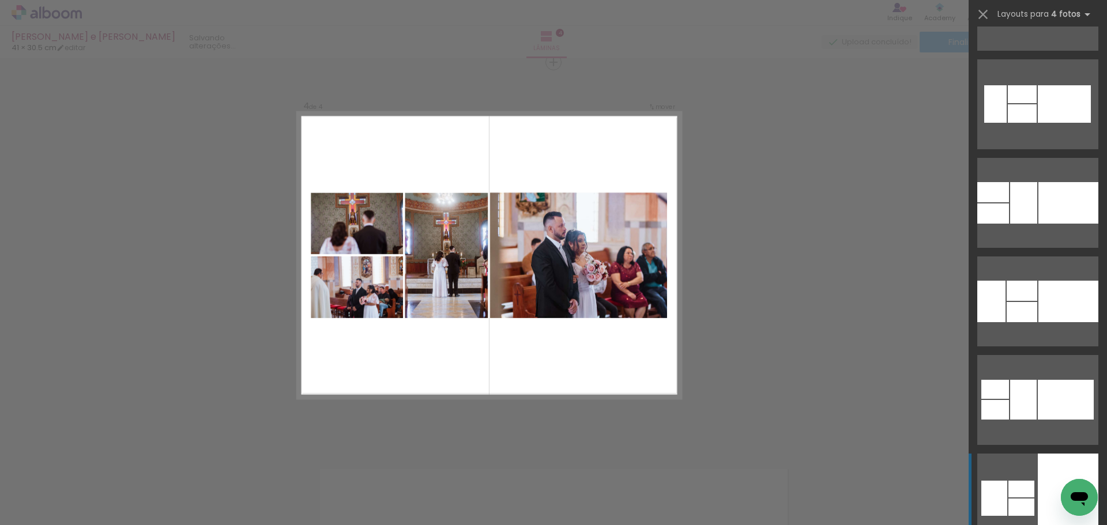
scroll to position [6055, 0]
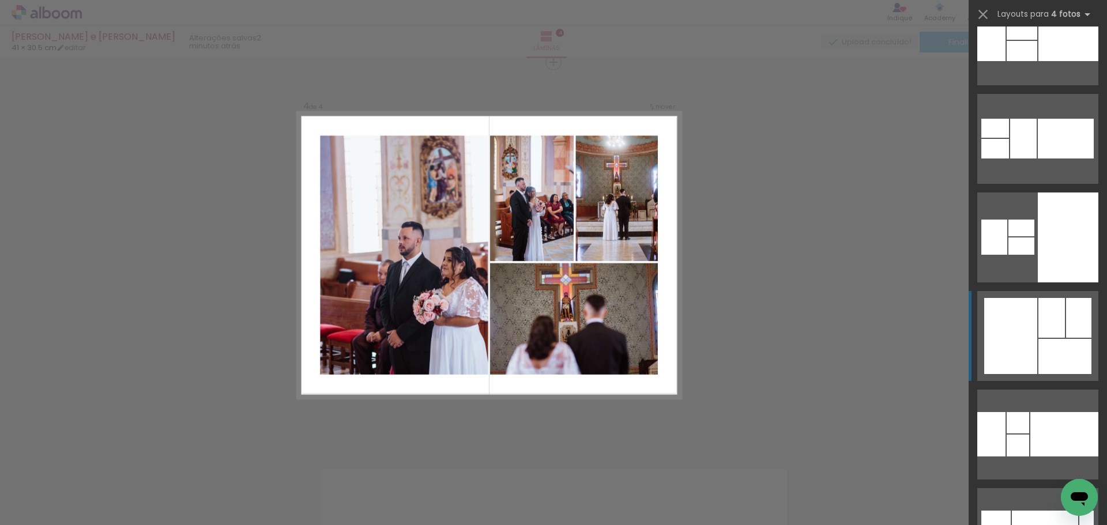
click at [1066, 318] on div at bounding box center [1078, 318] width 25 height 40
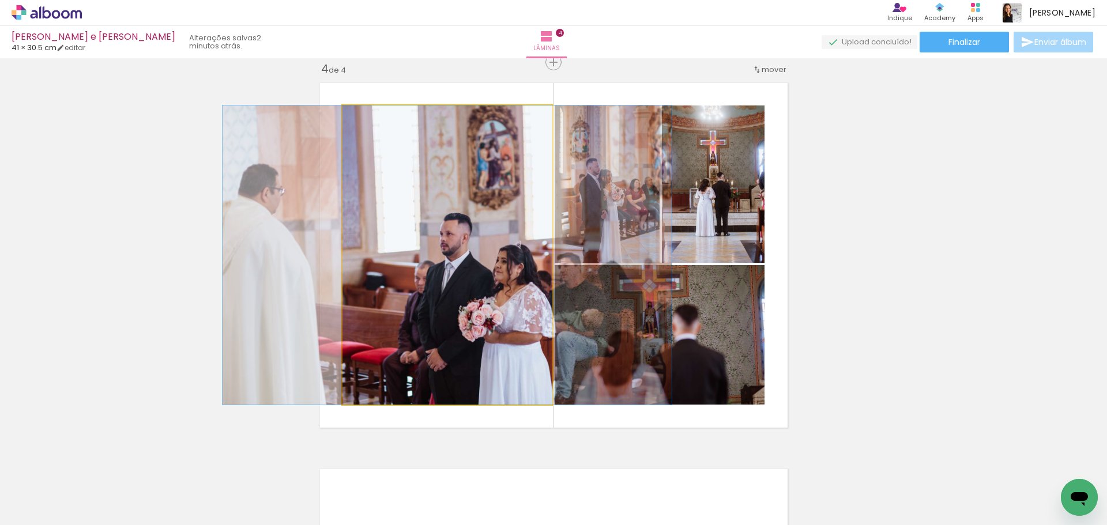
click at [405, 283] on quentale-photo at bounding box center [448, 255] width 210 height 299
click at [448, 272] on quentale-photo at bounding box center [448, 255] width 210 height 299
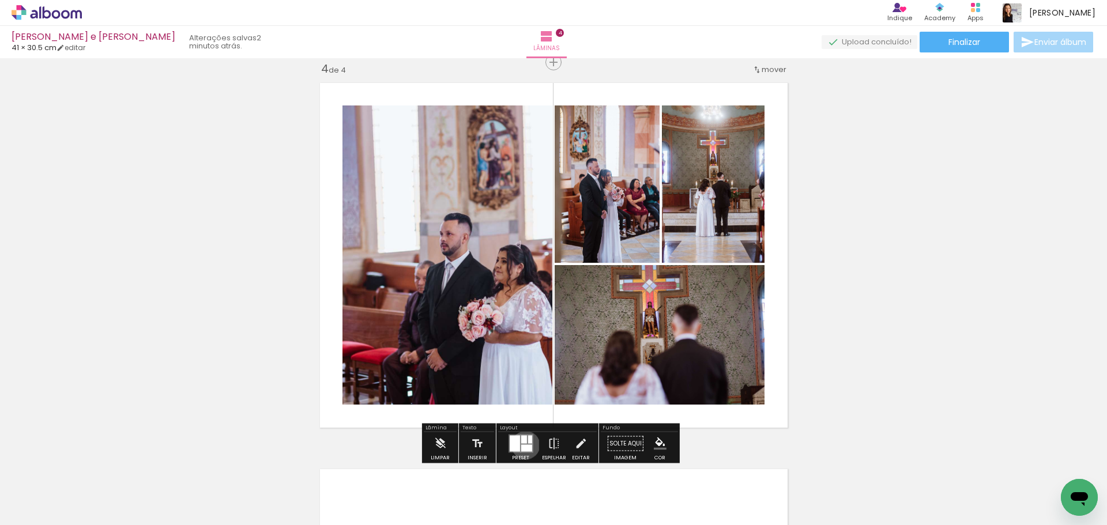
click at [523, 445] on div at bounding box center [526, 448] width 11 height 7
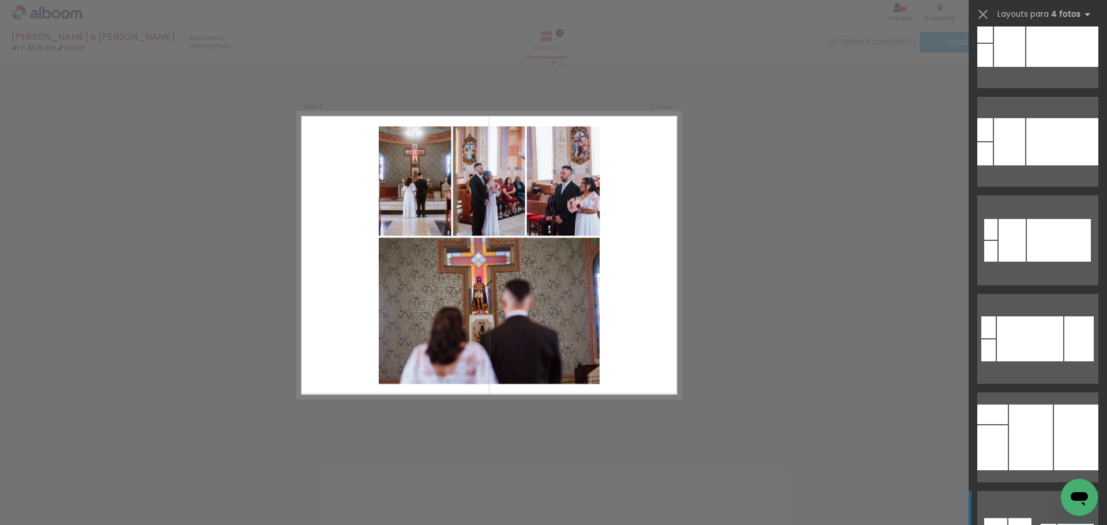
scroll to position [8329, 0]
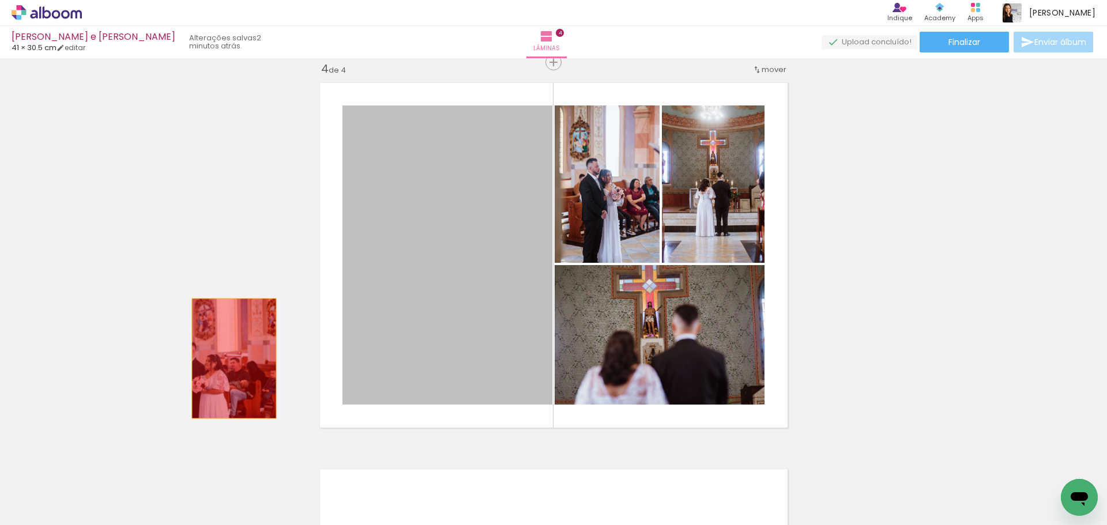
drag, startPoint x: 464, startPoint y: 244, endPoint x: 236, endPoint y: 358, distance: 254.8
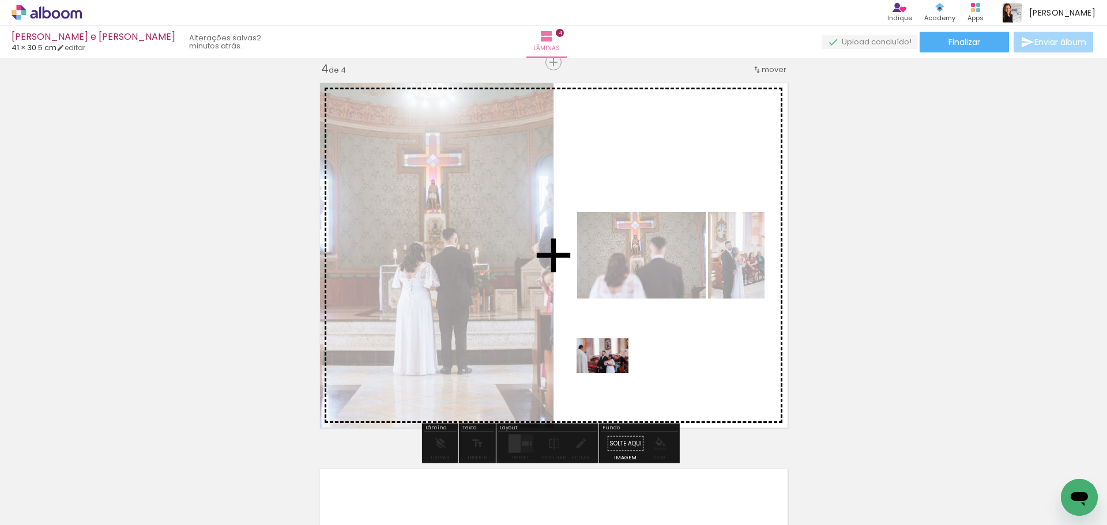
drag, startPoint x: 406, startPoint y: 470, endPoint x: 612, endPoint y: 372, distance: 227.8
click at [612, 372] on quentale-workspace at bounding box center [553, 262] width 1107 height 525
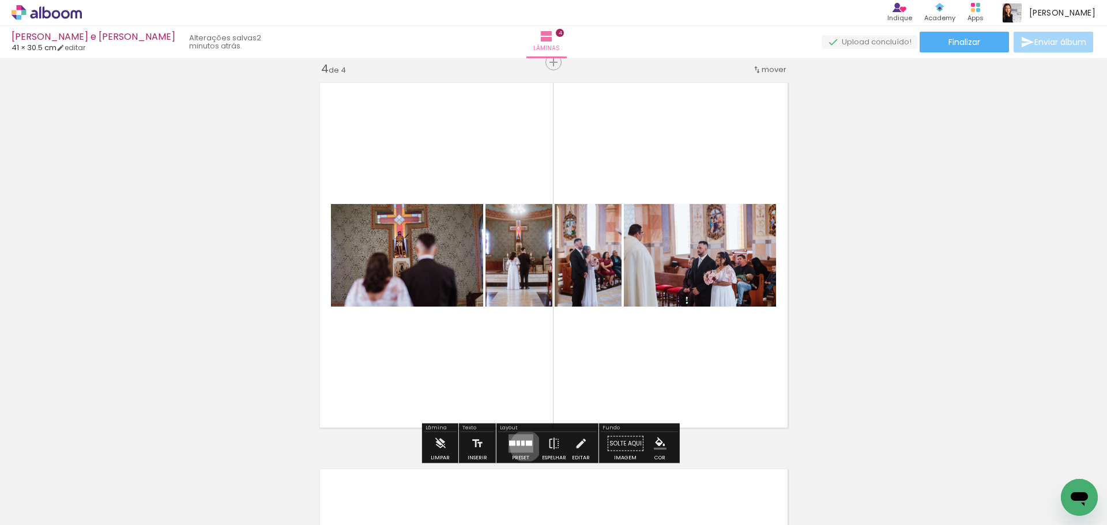
click at [523, 446] on quentale-layouter at bounding box center [520, 444] width 25 height 18
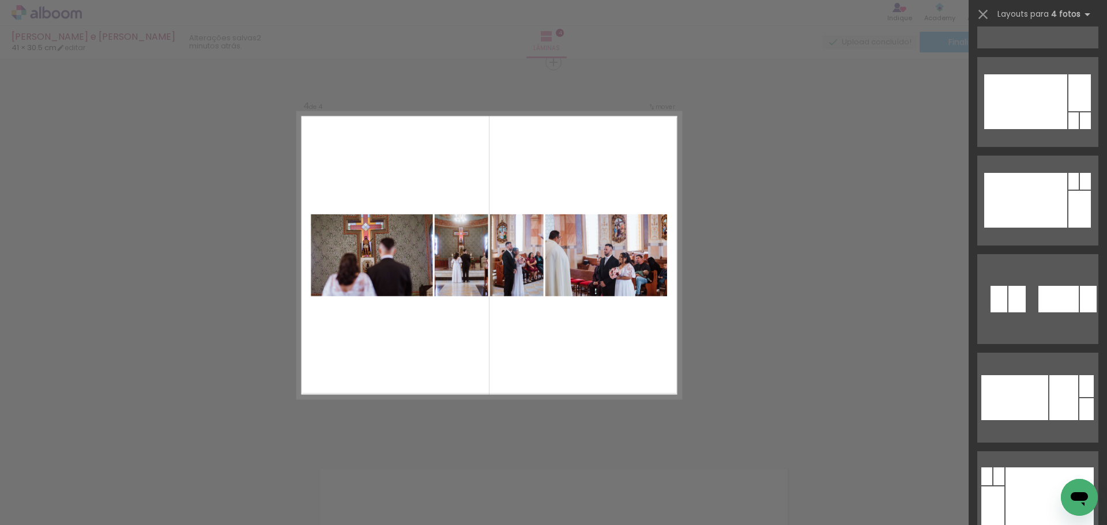
scroll to position [12990, 0]
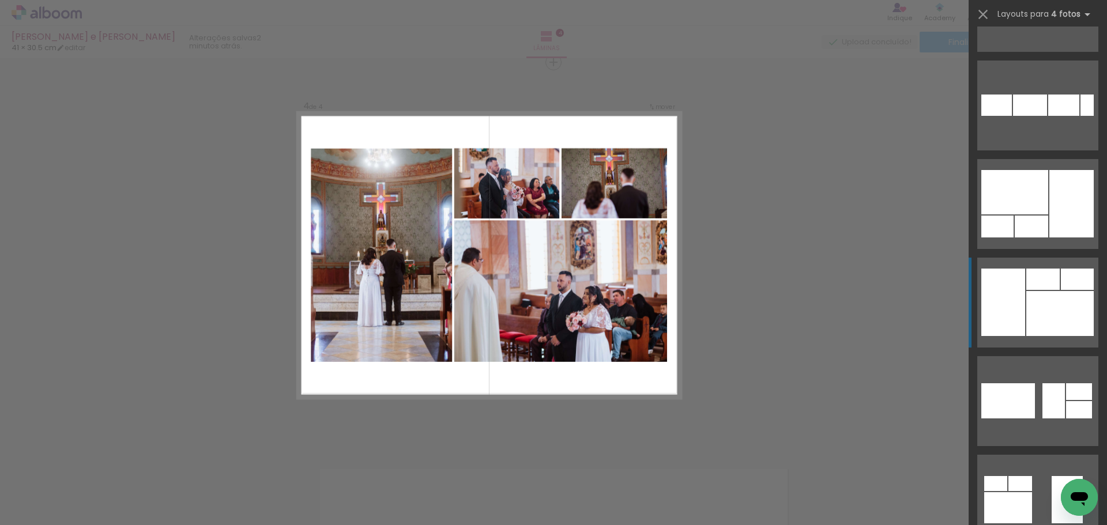
click at [1056, 325] on div at bounding box center [1059, 313] width 67 height 45
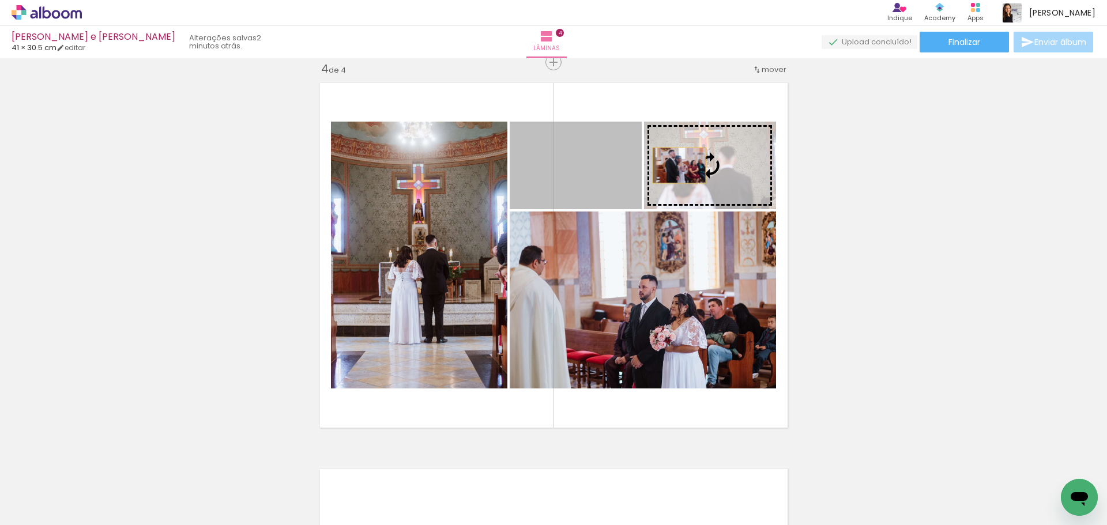
drag, startPoint x: 589, startPoint y: 172, endPoint x: 676, endPoint y: 165, distance: 87.9
click at [0, 0] on slot at bounding box center [0, 0] width 0 height 0
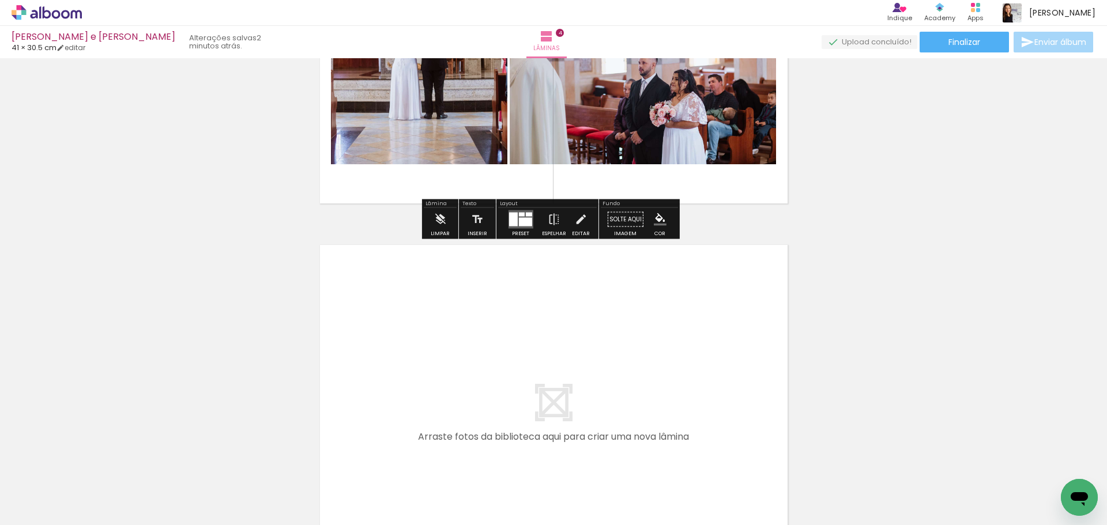
scroll to position [1405, 0]
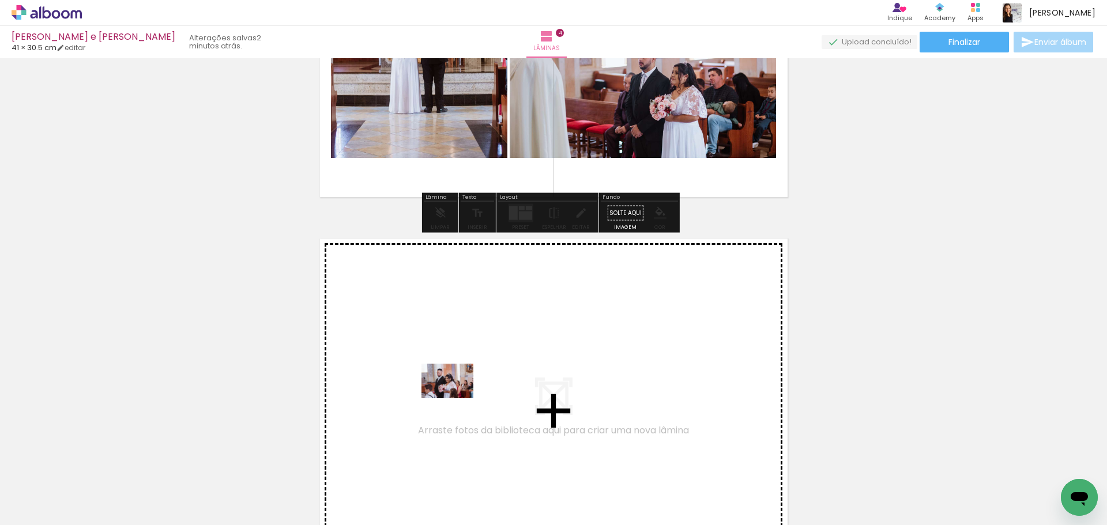
drag, startPoint x: 444, startPoint y: 479, endPoint x: 456, endPoint y: 398, distance: 82.2
click at [456, 398] on quentale-workspace at bounding box center [553, 262] width 1107 height 525
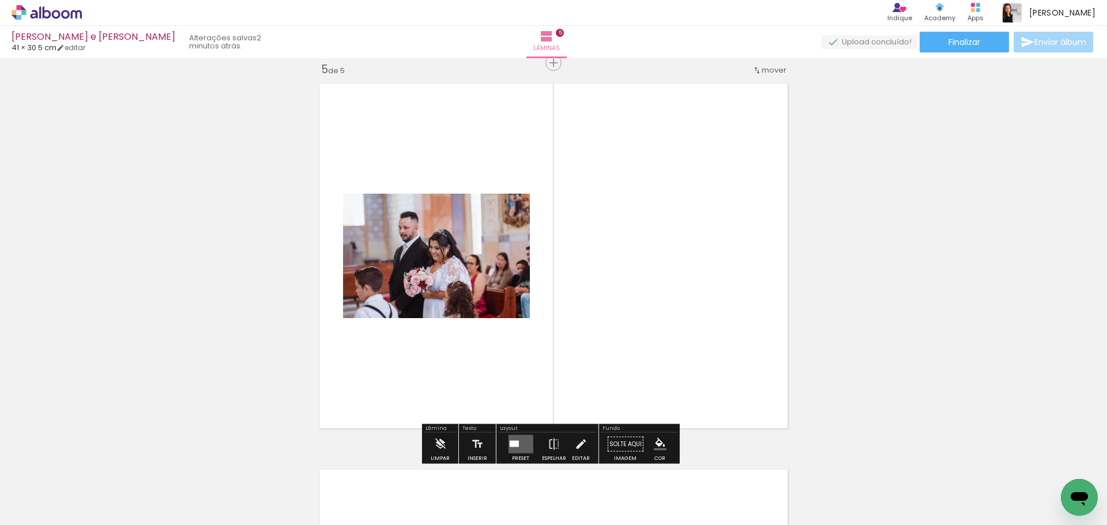
scroll to position [1560, 0]
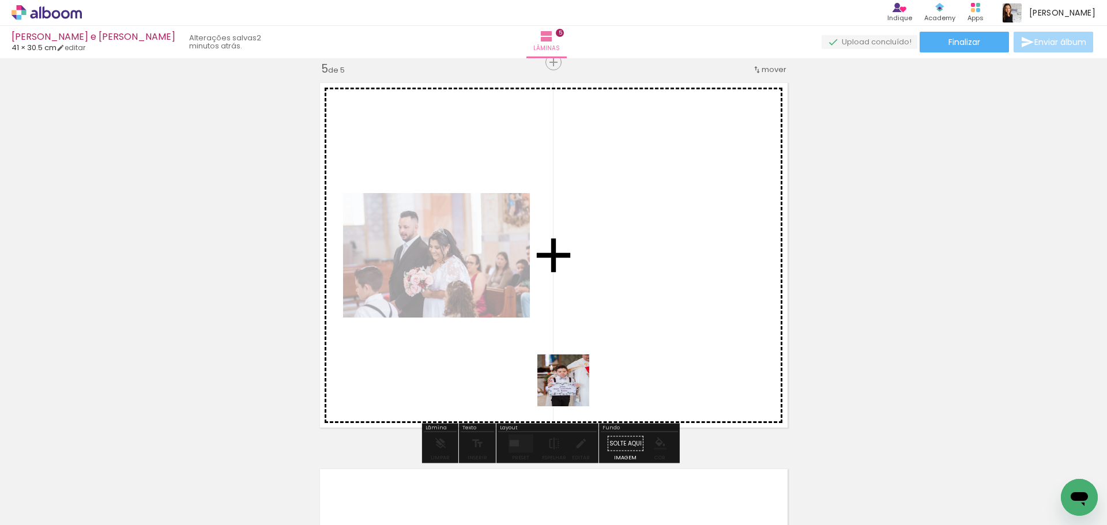
drag, startPoint x: 505, startPoint y: 484, endPoint x: 608, endPoint y: 435, distance: 114.5
click at [623, 334] on quentale-workspace at bounding box center [553, 262] width 1107 height 525
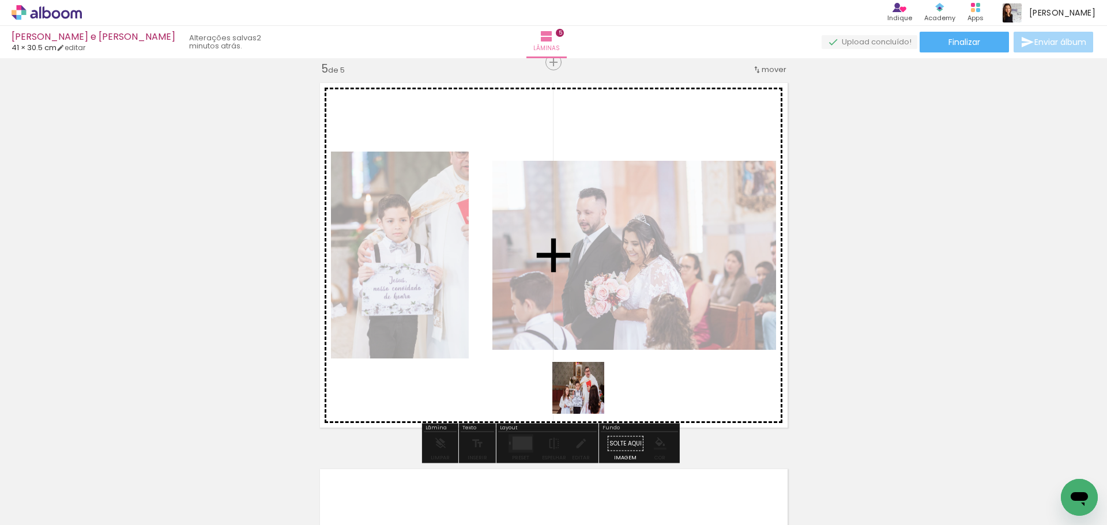
drag, startPoint x: 574, startPoint y: 478, endPoint x: 603, endPoint y: 438, distance: 49.3
click at [577, 379] on quentale-workspace at bounding box center [553, 262] width 1107 height 525
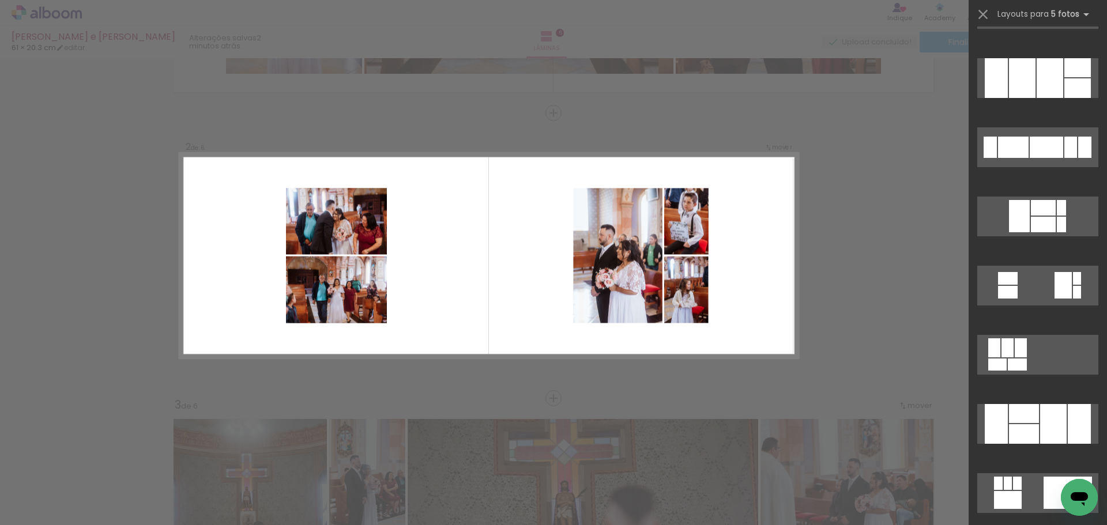
scroll to position [5974, 0]
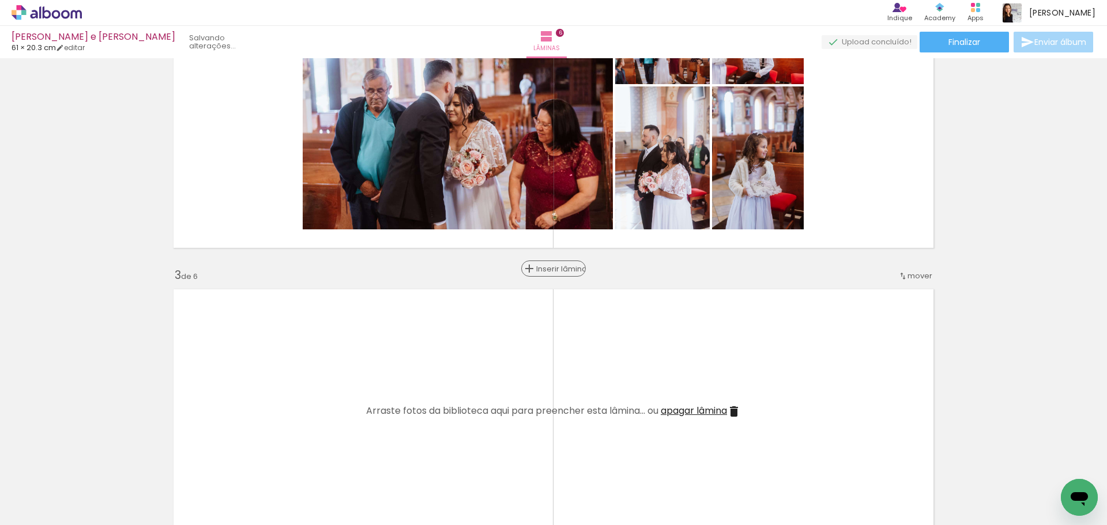
scroll to position [322, 0]
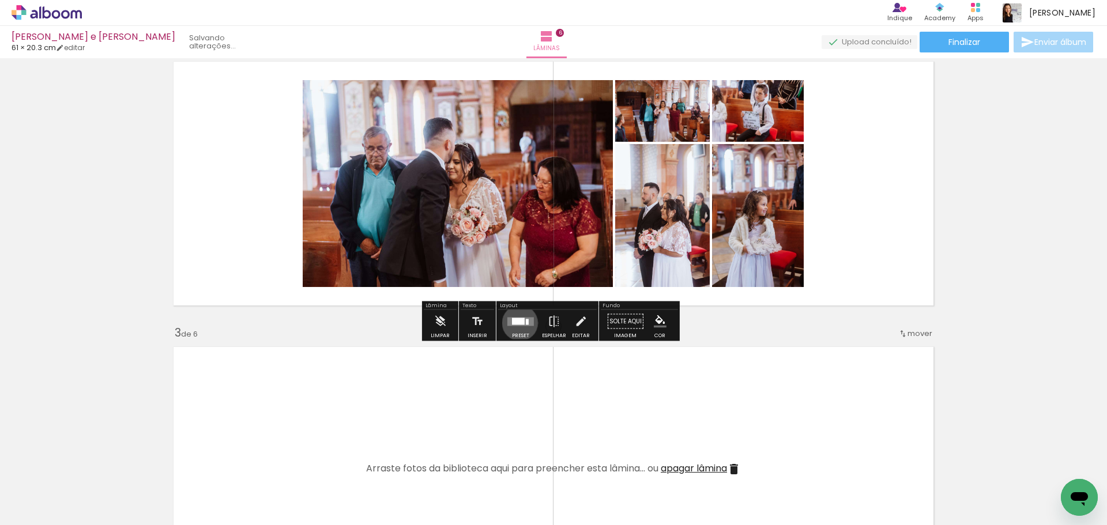
click at [518, 323] on div at bounding box center [518, 321] width 13 height 7
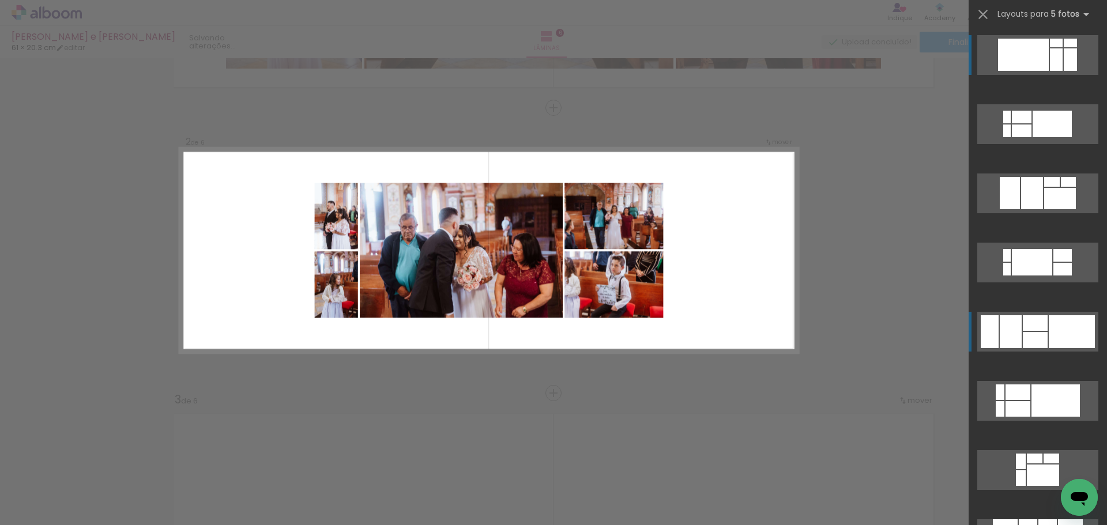
scroll to position [250, 0]
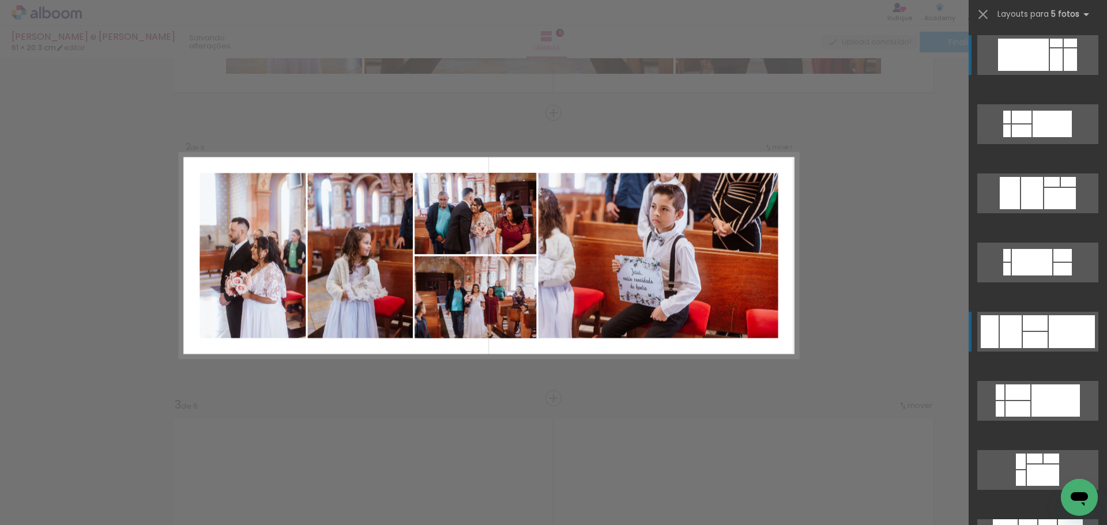
click at [1010, 330] on div at bounding box center [1011, 331] width 22 height 33
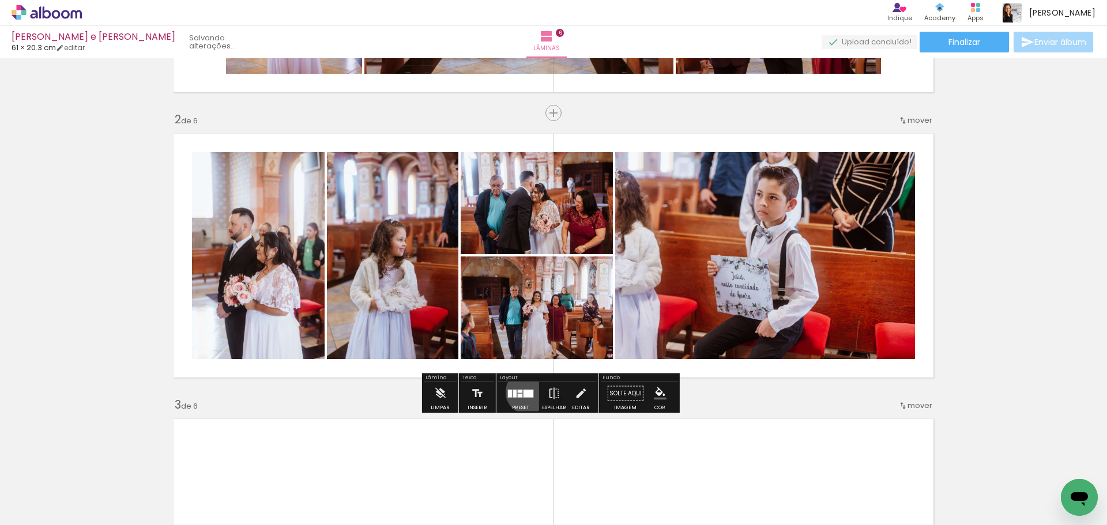
click at [525, 392] on div at bounding box center [529, 393] width 10 height 7
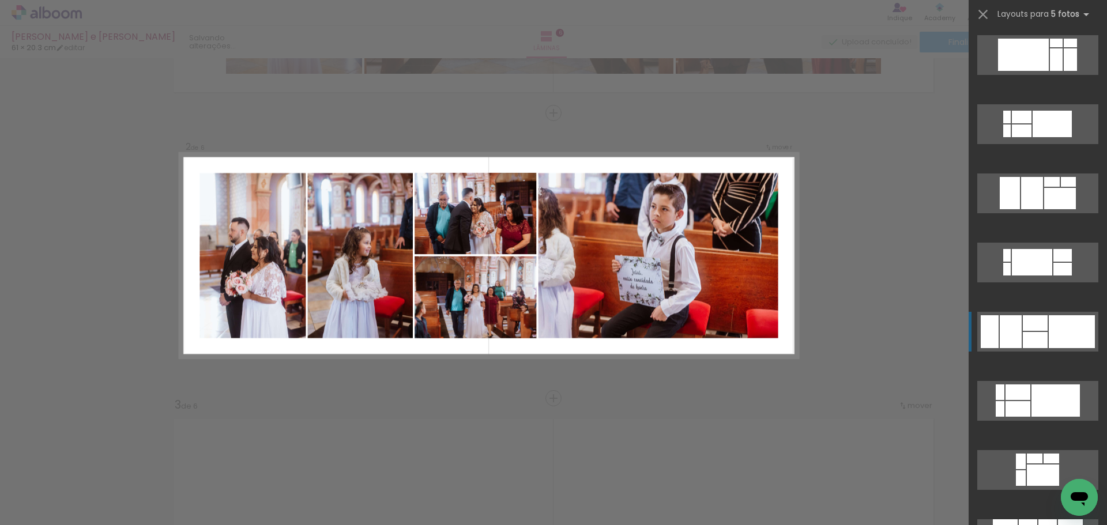
scroll to position [277, 0]
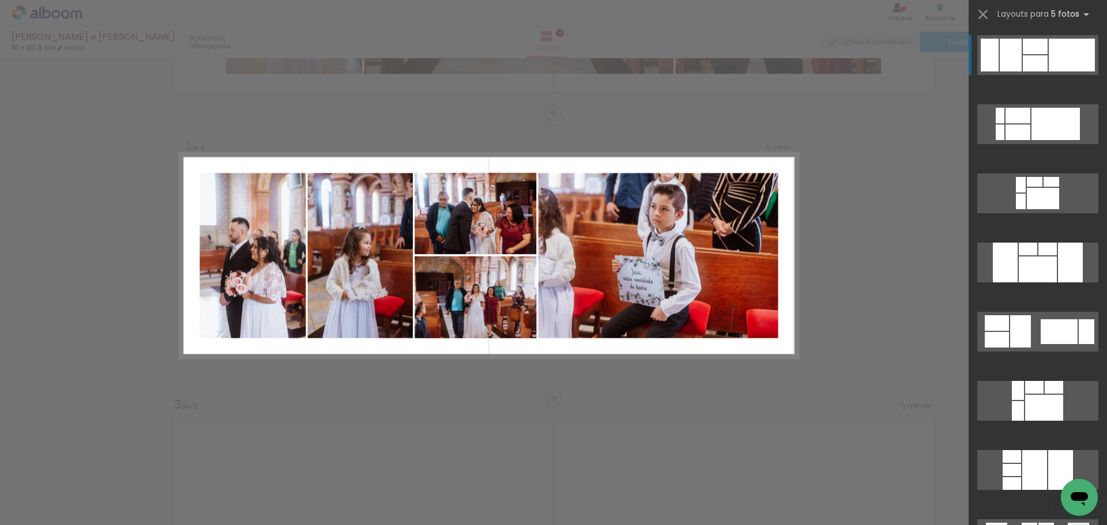
click at [570, 353] on quentale-layouter at bounding box center [489, 255] width 618 height 205
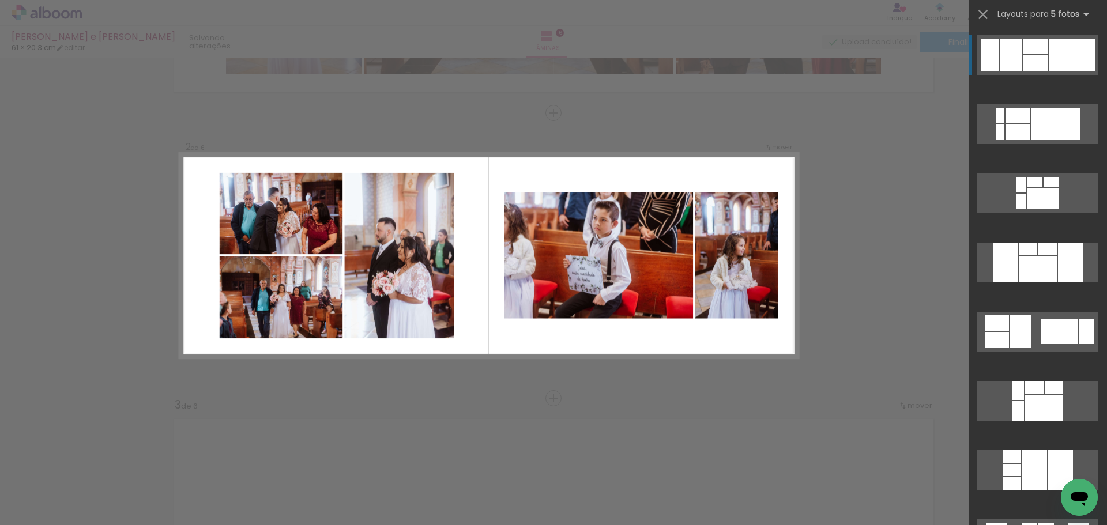
click at [970, 335] on div at bounding box center [1038, 337] width 138 height 69
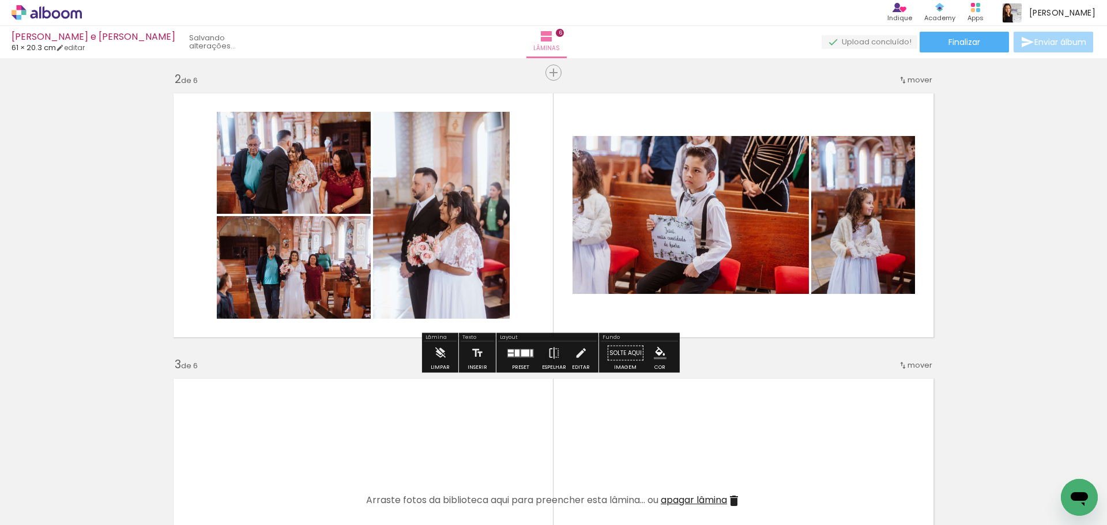
scroll to position [307, 0]
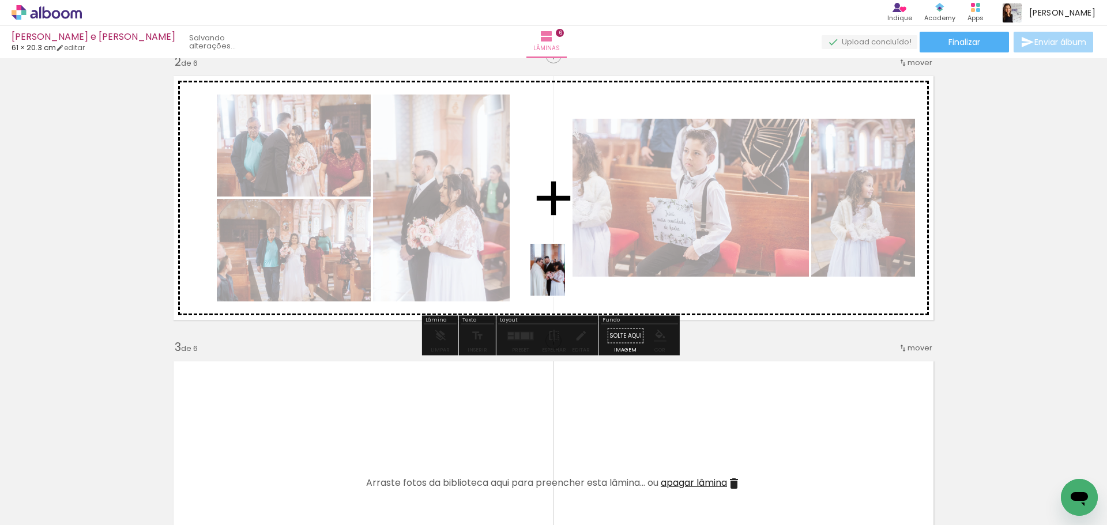
drag, startPoint x: 629, startPoint y: 480, endPoint x: 565, endPoint y: 279, distance: 211.7
click at [565, 279] on quentale-workspace at bounding box center [553, 262] width 1107 height 525
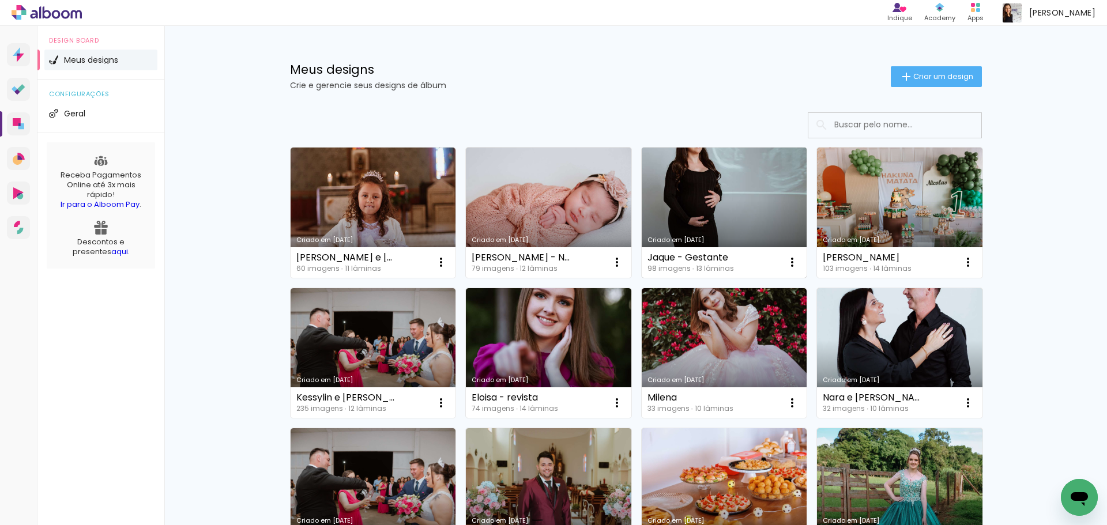
click at [694, 185] on link "Criado em [DATE]" at bounding box center [724, 213] width 165 height 130
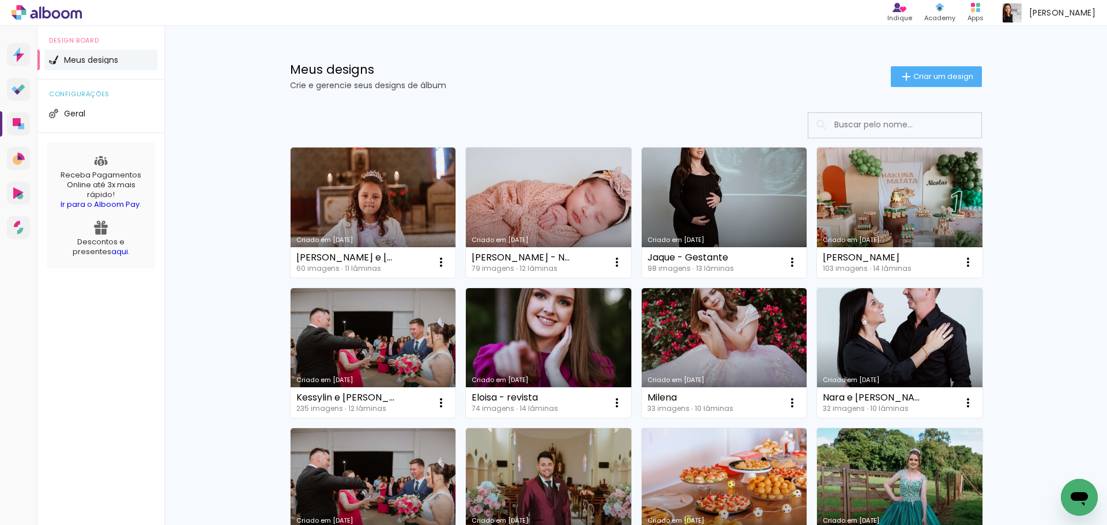
click at [570, 221] on link "Criado em [DATE]" at bounding box center [548, 213] width 165 height 130
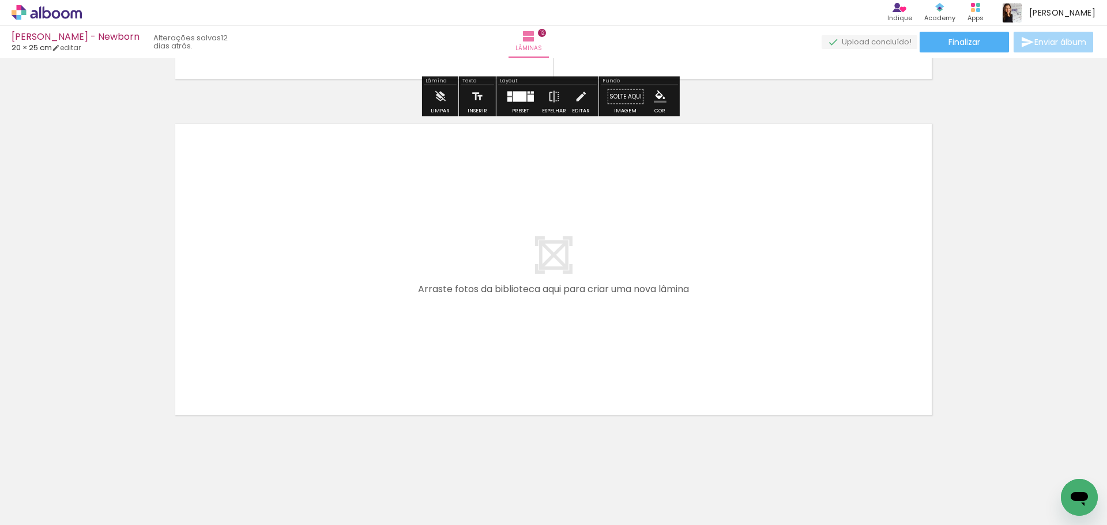
scroll to position [4020, 0]
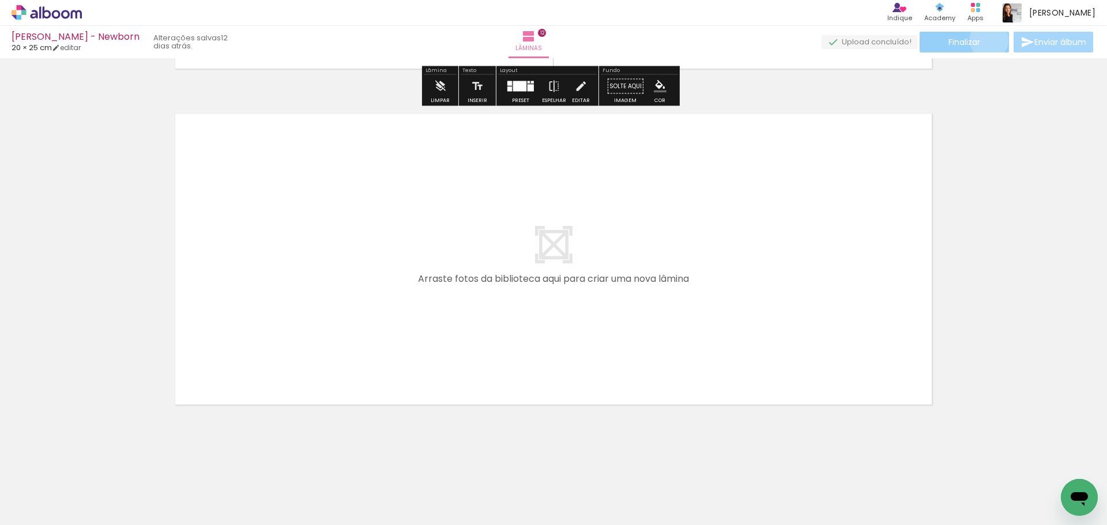
click at [985, 40] on paper-button "Finalizar" at bounding box center [964, 42] width 89 height 21
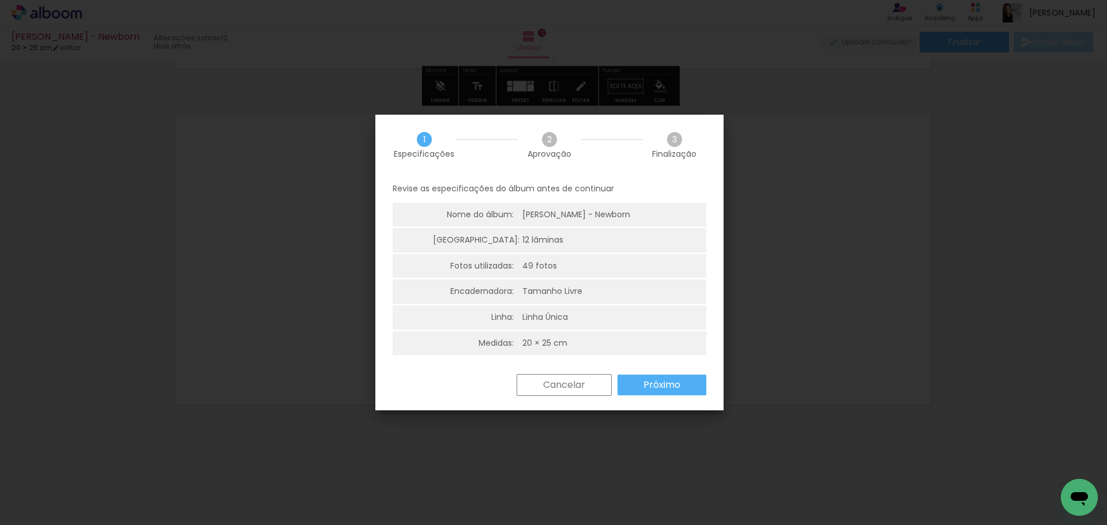
click at [0, 0] on slot "Próximo" at bounding box center [0, 0] width 0 height 0
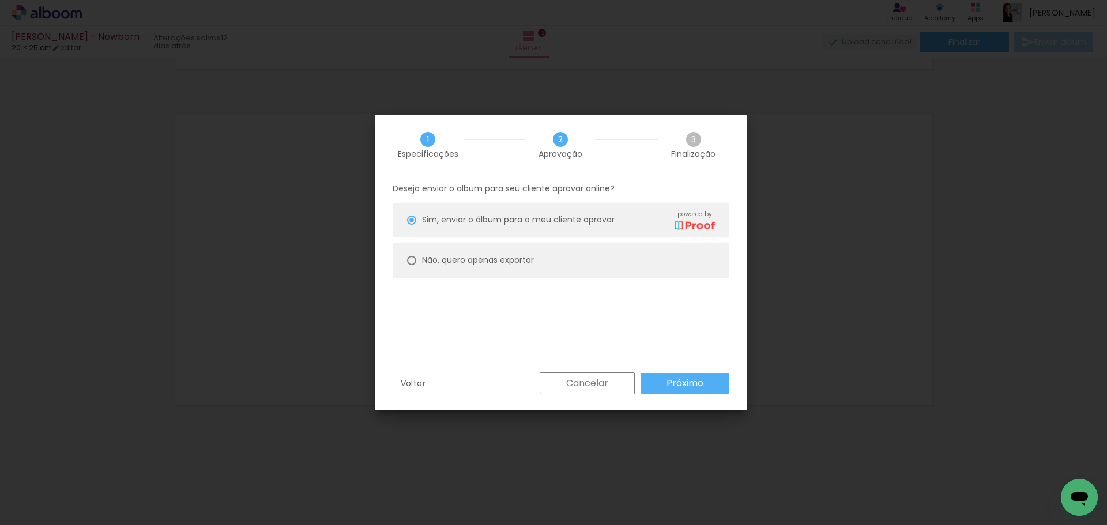
click at [565, 250] on paper-radio-button "Não, quero apenas exportar" at bounding box center [561, 260] width 337 height 35
type paper-radio-button "on"
click at [0, 0] on slot "Próximo" at bounding box center [0, 0] width 0 height 0
type input "Alta, 300 DPI"
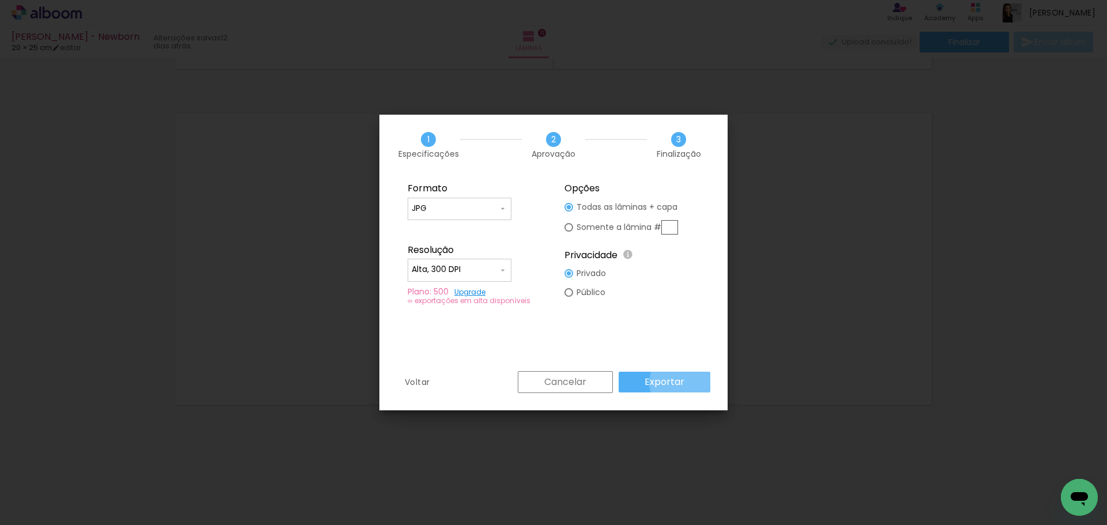
click at [0, 0] on paper-button "Exportar" at bounding box center [0, 0] width 0 height 0
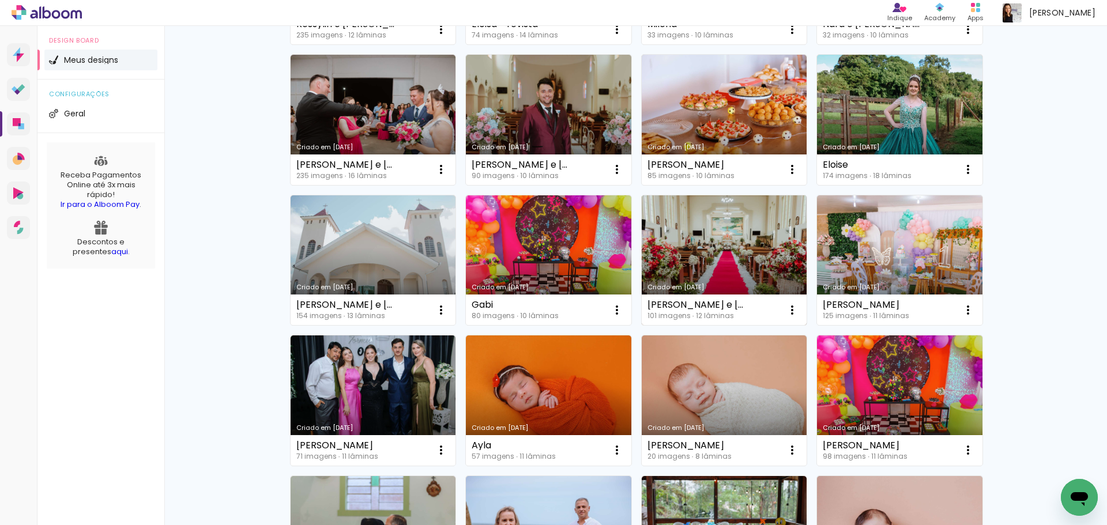
scroll to position [346, 0]
